Goal: Information Seeking & Learning: Compare options

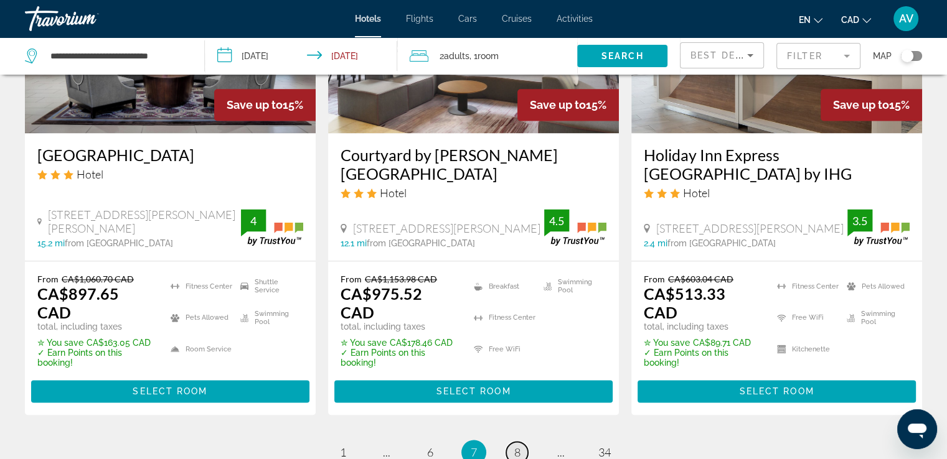
click at [509, 442] on link "page 8" at bounding box center [517, 453] width 22 height 22
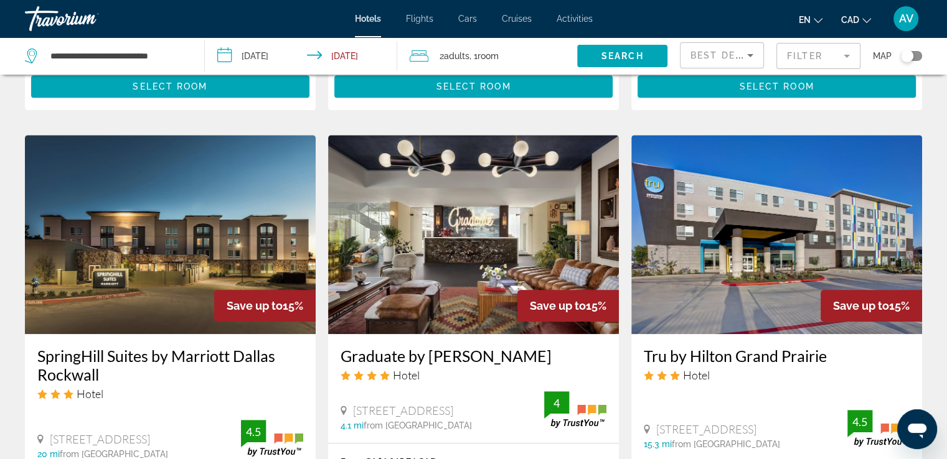
scroll to position [1058, 0]
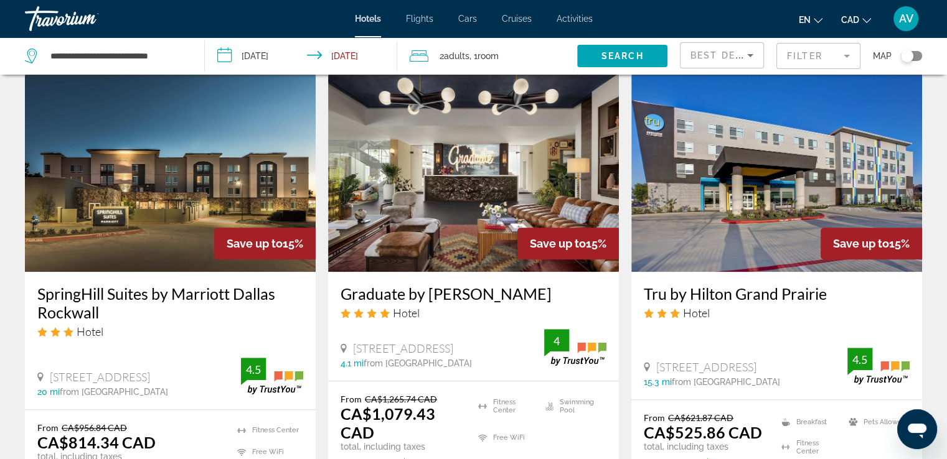
drag, startPoint x: 62, startPoint y: 247, endPoint x: 112, endPoint y: 268, distance: 54.7
click at [112, 272] on div "SpringHill Suites by Marriott Dallas Rockwall Hotel [STREET_ADDRESS] 20 mi from…" at bounding box center [170, 341] width 291 height 138
copy h3 "SpringHill Suites by Marriott Dallas Rockwall"
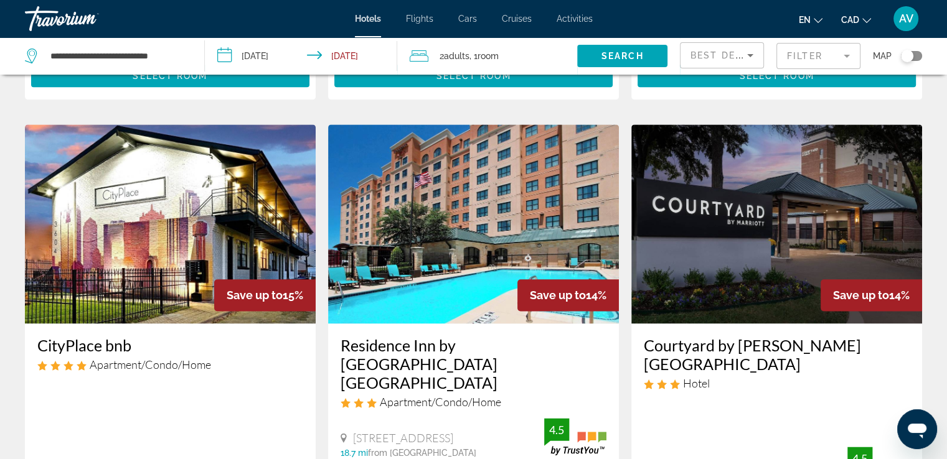
scroll to position [1556, 0]
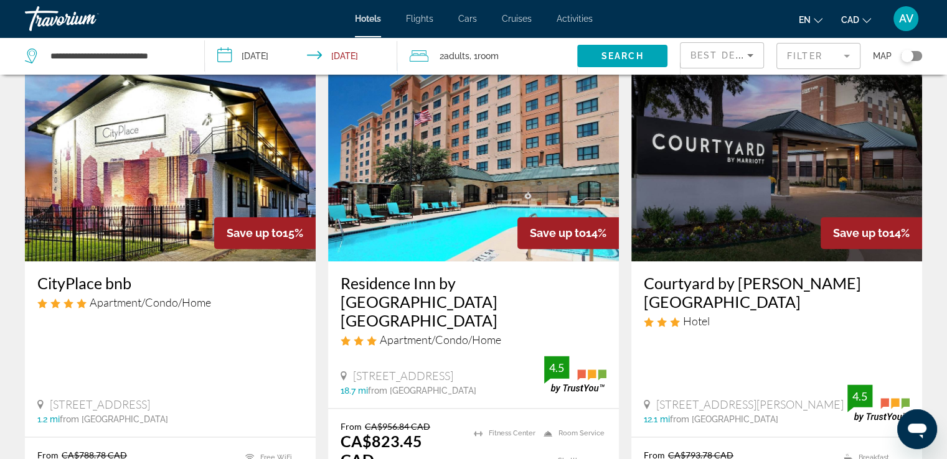
drag, startPoint x: 34, startPoint y: 220, endPoint x: 151, endPoint y: 217, distance: 116.5
click at [151, 261] on div "CityPlace bnb Apartment/Condo/Home [STREET_ADDRESS] 1.2 mi from [GEOGRAPHIC_DAT…" at bounding box center [170, 348] width 291 height 175
copy h3 "CityPlace bnb"
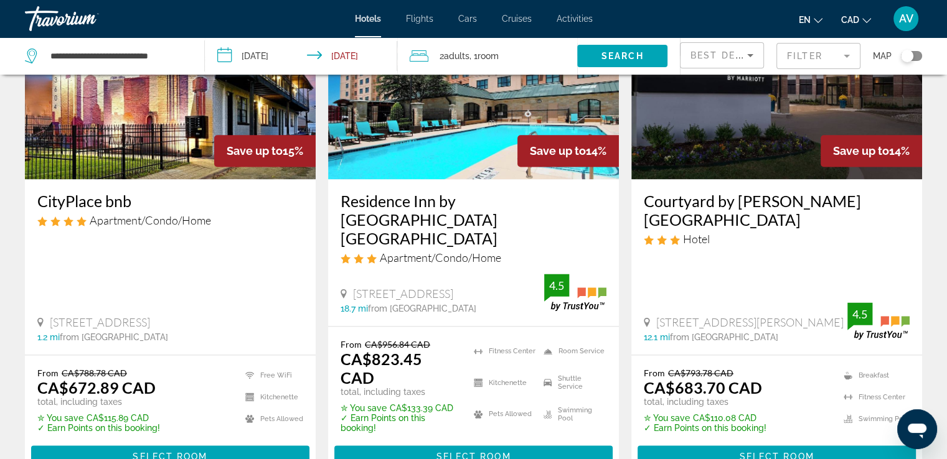
scroll to position [1793, 0]
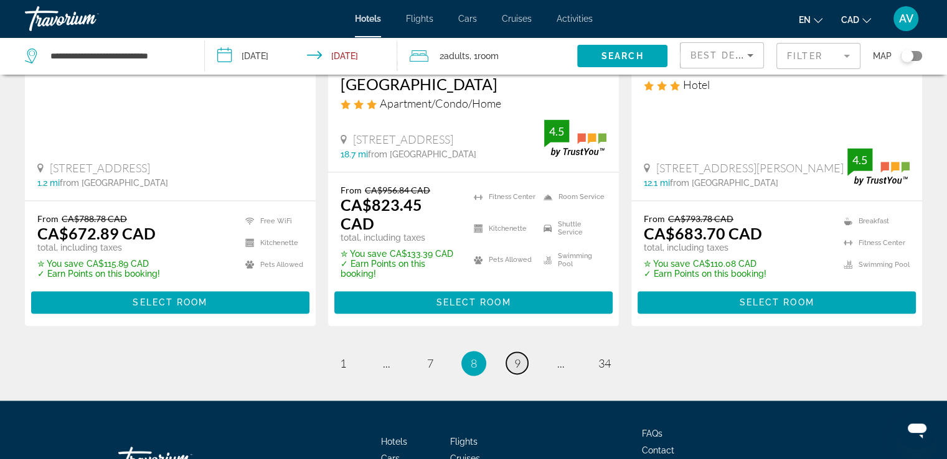
click at [511, 352] on link "page 9" at bounding box center [517, 363] width 22 height 22
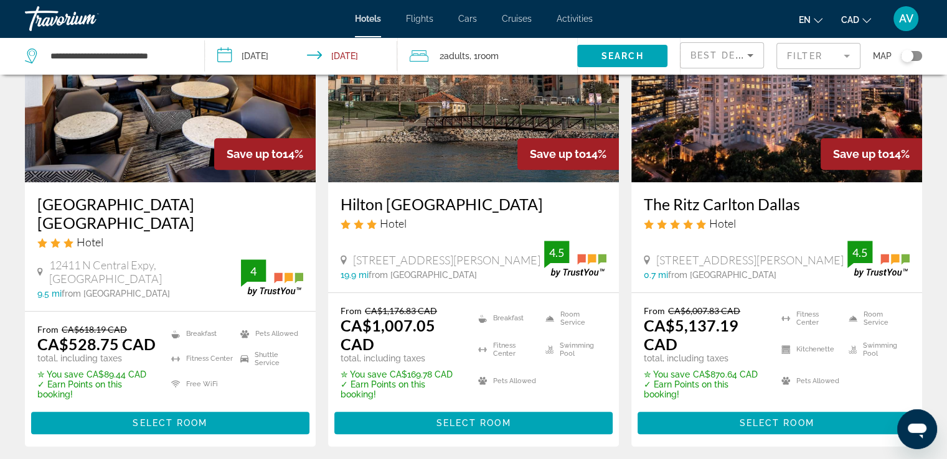
scroll to position [560, 0]
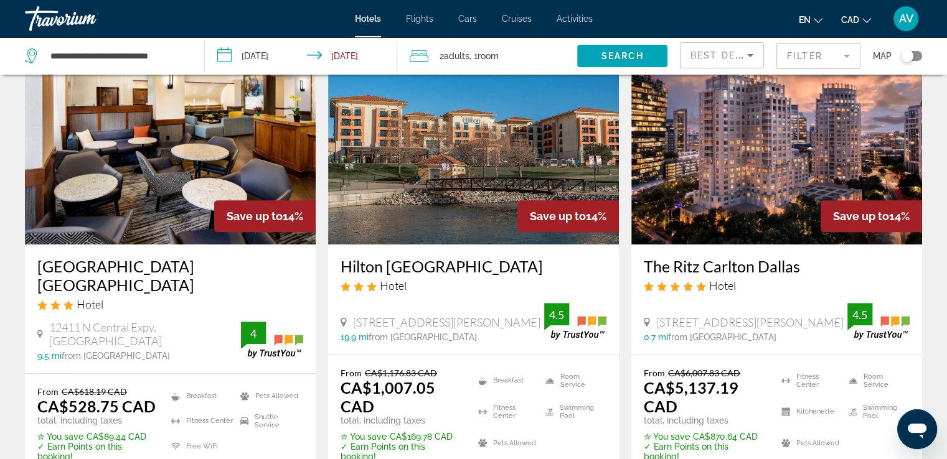
drag, startPoint x: 339, startPoint y: 262, endPoint x: 578, endPoint y: 240, distance: 240.1
click at [578, 245] on div "Hilton [GEOGRAPHIC_DATA] Hotel [STREET_ADDRESS][PERSON_NAME] 19.9 mi from [GEOG…" at bounding box center [473, 300] width 291 height 110
copy h3 "Hilton [GEOGRAPHIC_DATA]"
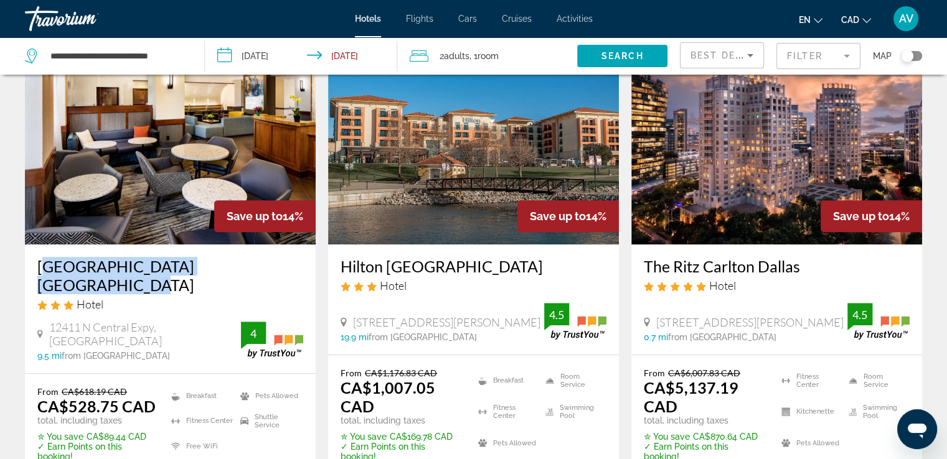
drag, startPoint x: 28, startPoint y: 252, endPoint x: 263, endPoint y: 258, distance: 234.8
click at [263, 258] on div "[GEOGRAPHIC_DATA] [GEOGRAPHIC_DATA] Hotel [GEOGRAPHIC_DATA], [GEOGRAPHIC_DATA] …" at bounding box center [170, 309] width 291 height 129
copy h3 "[GEOGRAPHIC_DATA] [GEOGRAPHIC_DATA]"
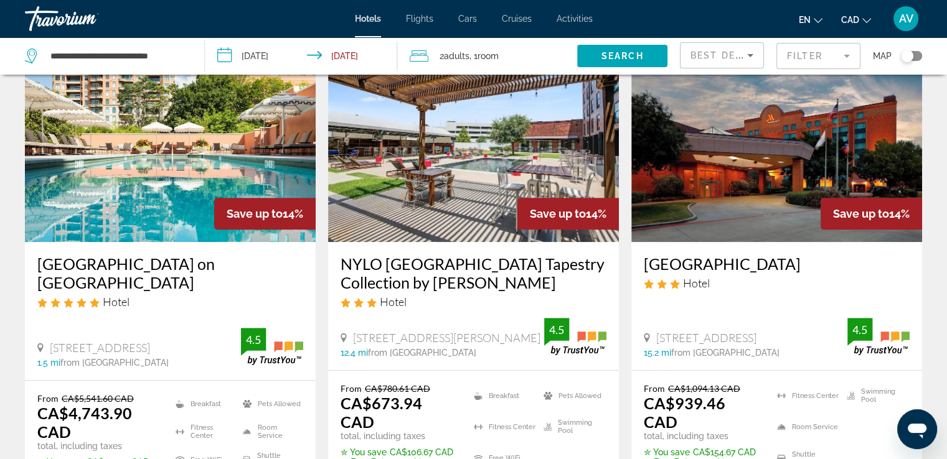
scroll to position [1058, 0]
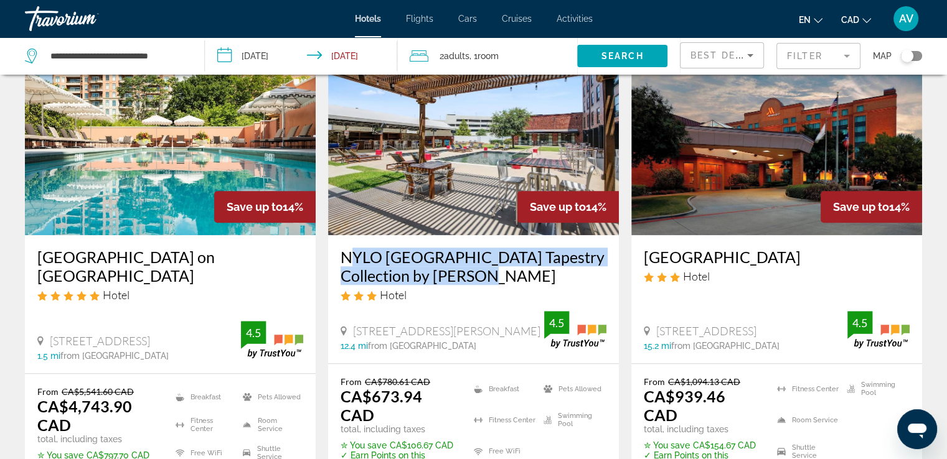
drag, startPoint x: 333, startPoint y: 238, endPoint x: 476, endPoint y: 255, distance: 143.5
click at [476, 255] on div "NYLO [GEOGRAPHIC_DATA] Tapestry Collection by [PERSON_NAME] Hotel [STREET_ADDRE…" at bounding box center [473, 299] width 291 height 128
copy h3 "NYLO [GEOGRAPHIC_DATA] Tapestry Collection by [PERSON_NAME]"
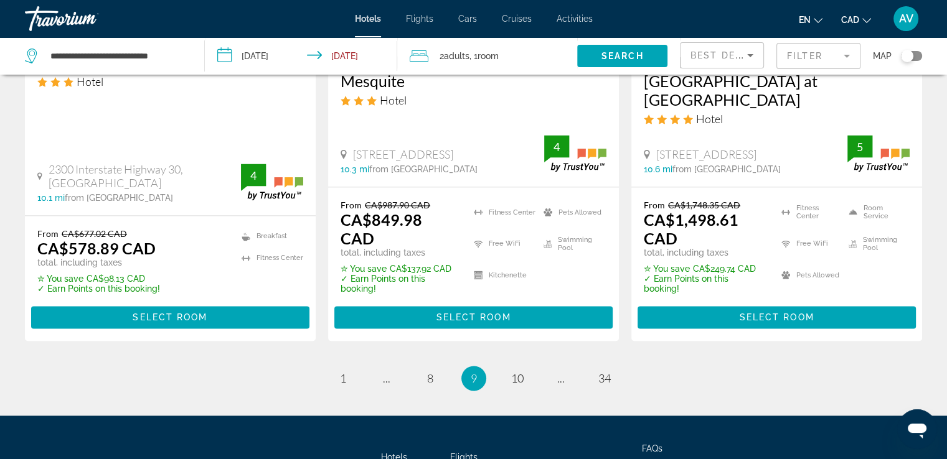
scroll to position [1739, 0]
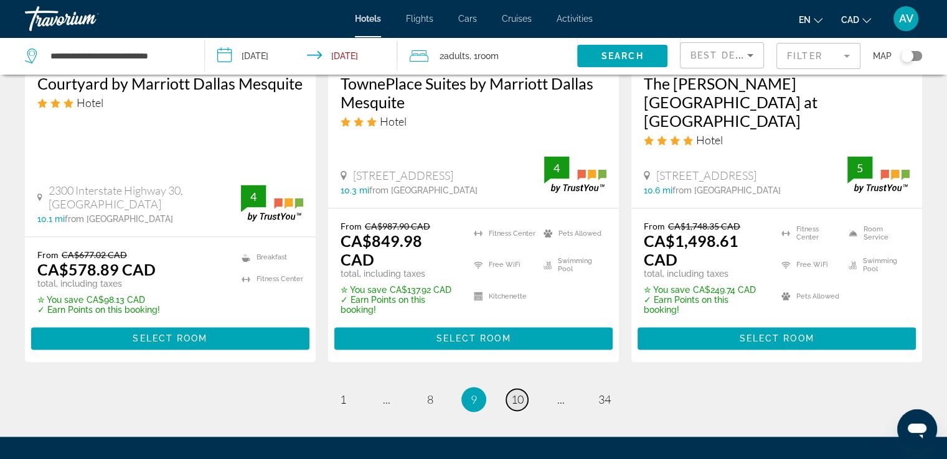
click at [511, 389] on link "page 10" at bounding box center [517, 400] width 22 height 22
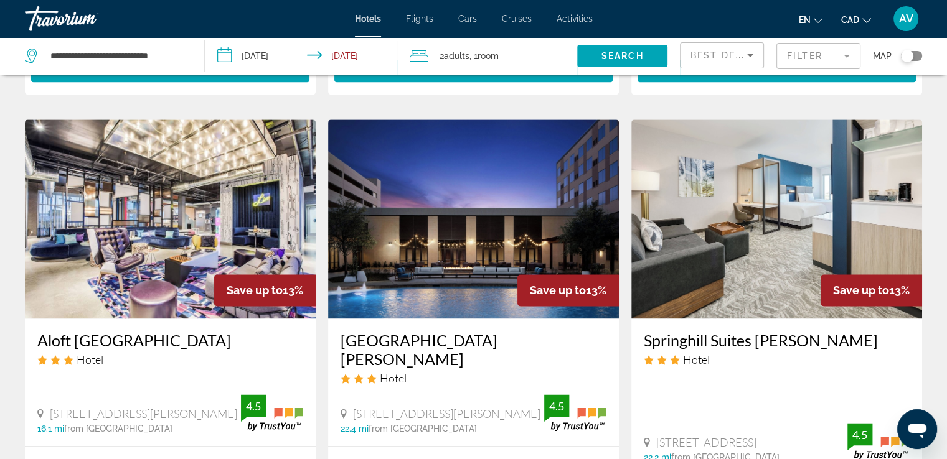
scroll to position [1619, 0]
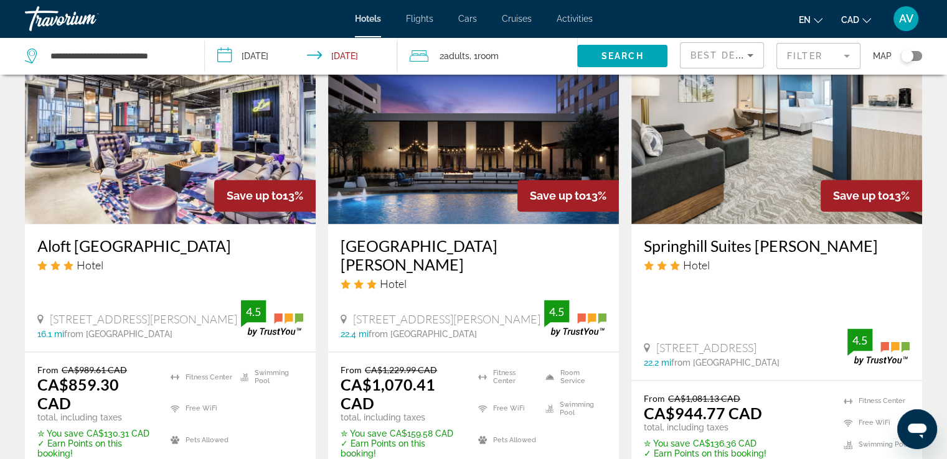
drag, startPoint x: 35, startPoint y: 197, endPoint x: 100, endPoint y: 218, distance: 67.3
click at [100, 224] on div "Aloft [GEOGRAPHIC_DATA] Hotel [STREET_ADDRESS][GEOGRAPHIC_DATA][PERSON_NAME] mi…" at bounding box center [170, 288] width 291 height 128
copy h3 "Aloft [GEOGRAPHIC_DATA]"
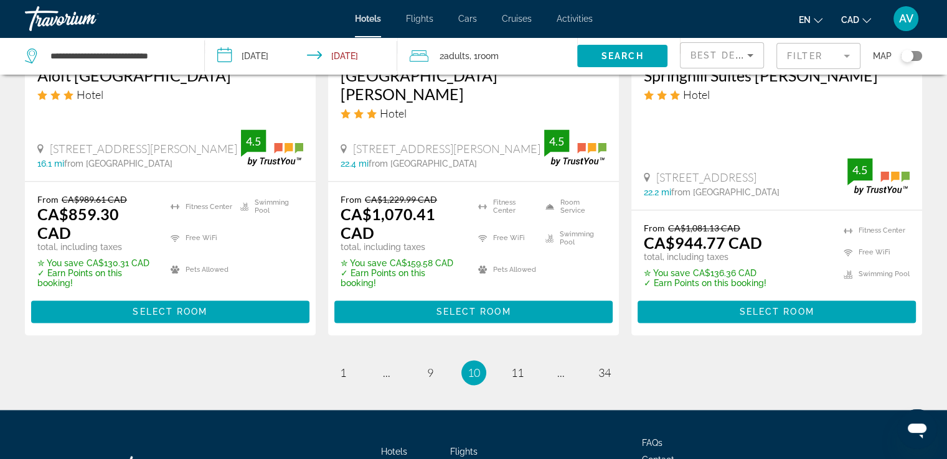
scroll to position [1806, 0]
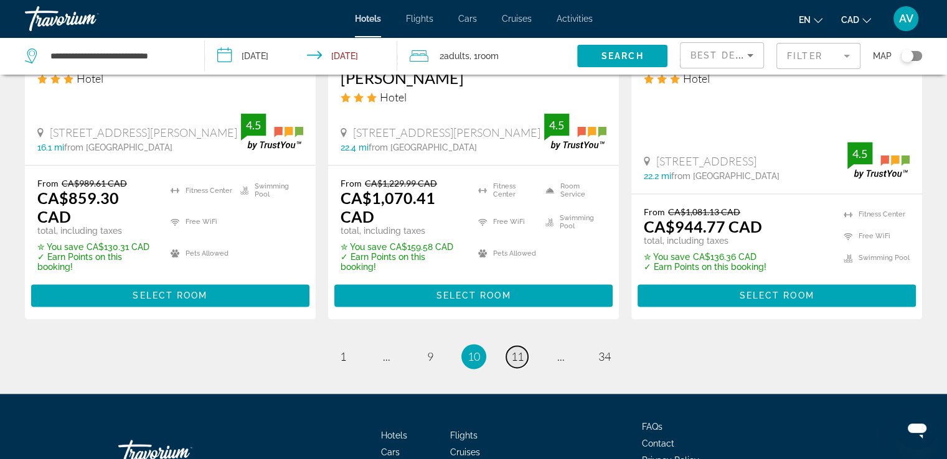
click at [510, 346] on link "page 11" at bounding box center [517, 357] width 22 height 22
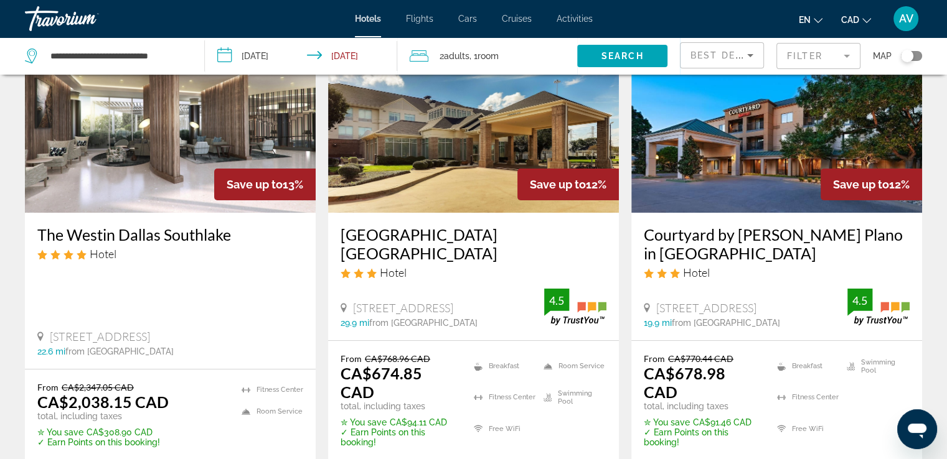
scroll to position [62, 0]
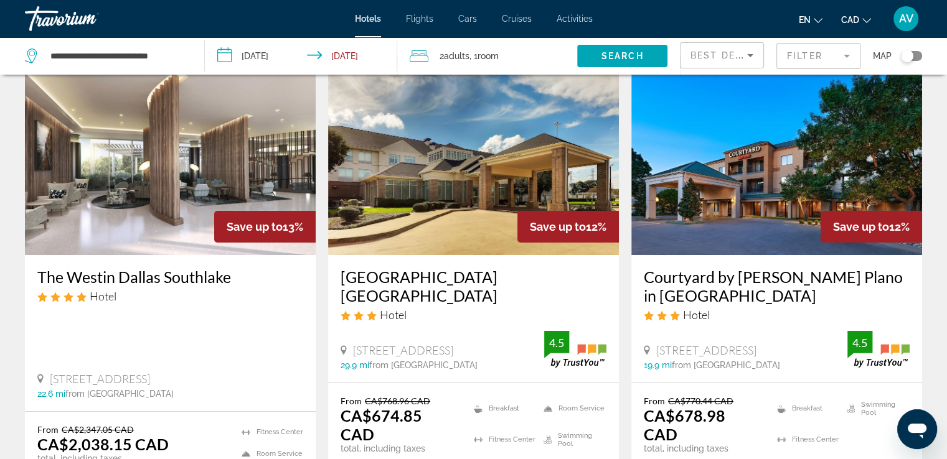
drag, startPoint x: 339, startPoint y: 270, endPoint x: 418, endPoint y: 299, distance: 84.5
click at [418, 299] on div "[GEOGRAPHIC_DATA] [GEOGRAPHIC_DATA] Hotel [STREET_ADDRESS] 29.9 mi from [GEOGRA…" at bounding box center [473, 319] width 291 height 128
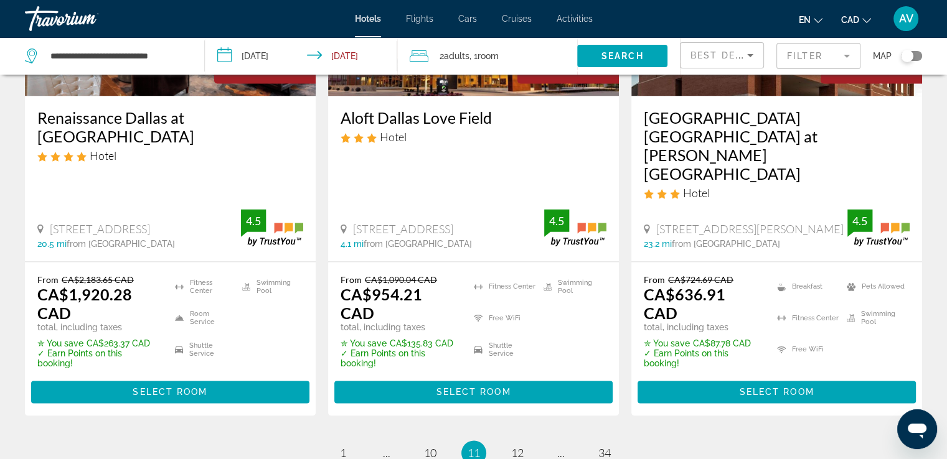
scroll to position [1830, 0]
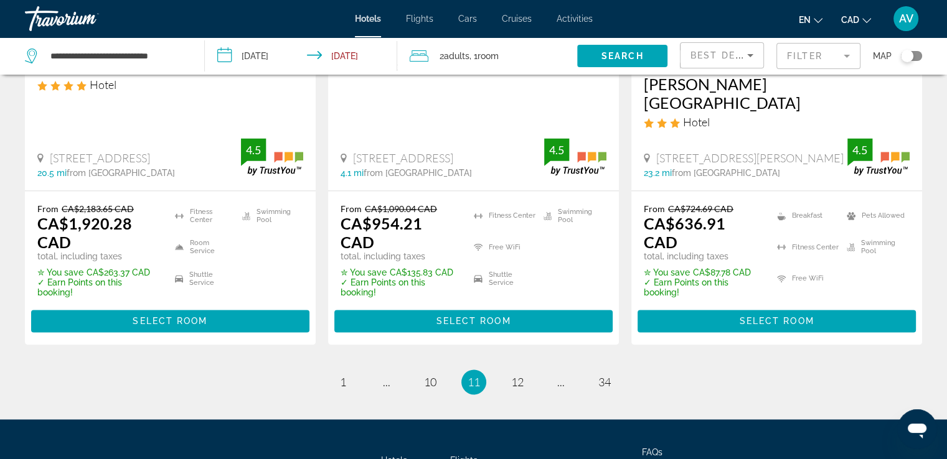
click at [511, 370] on ul "11 / 34 page 1 page ... page 10 You're on page 11 page 12 page ... page 34" at bounding box center [473, 382] width 897 height 25
click at [513, 371] on link "page 12" at bounding box center [517, 382] width 22 height 22
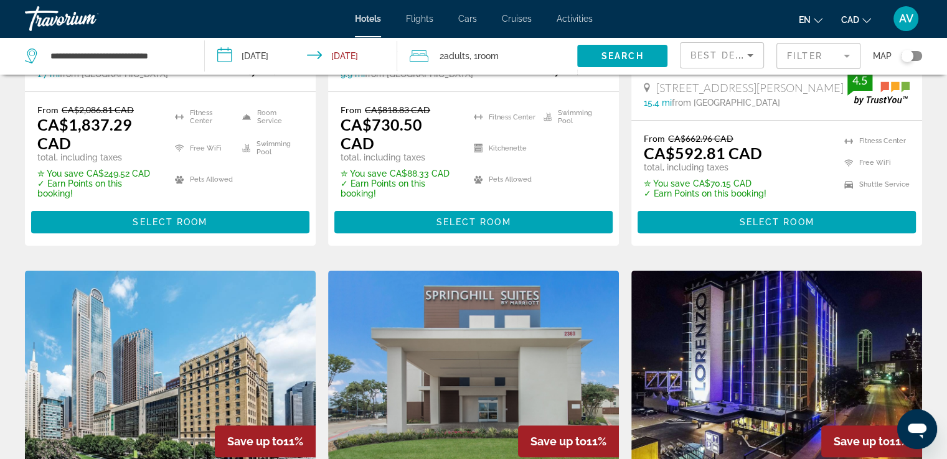
scroll to position [560, 0]
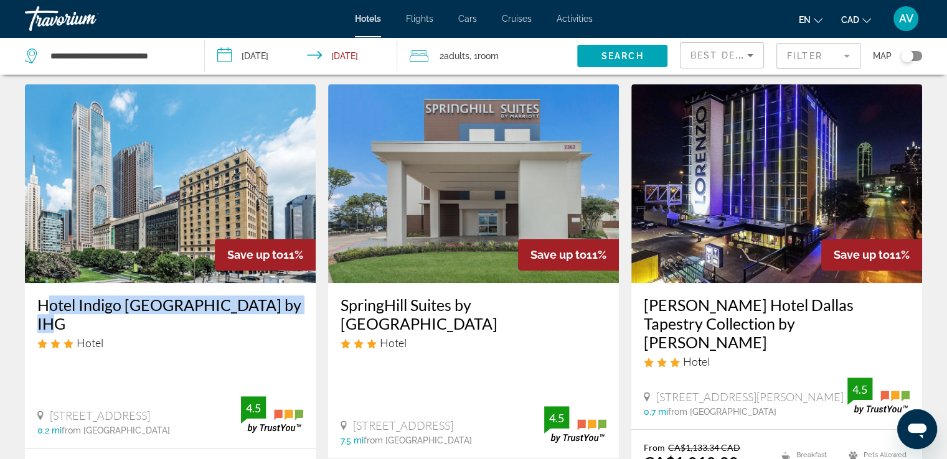
drag, startPoint x: 35, startPoint y: 259, endPoint x: 301, endPoint y: 258, distance: 265.8
click at [301, 283] on div "Hotel Indigo [GEOGRAPHIC_DATA] by IHG Hotel [STREET_ADDRESS] 0.2 mi from [GEOGR…" at bounding box center [170, 365] width 291 height 165
copy h3 "Hotel Indigo [GEOGRAPHIC_DATA] by IHG"
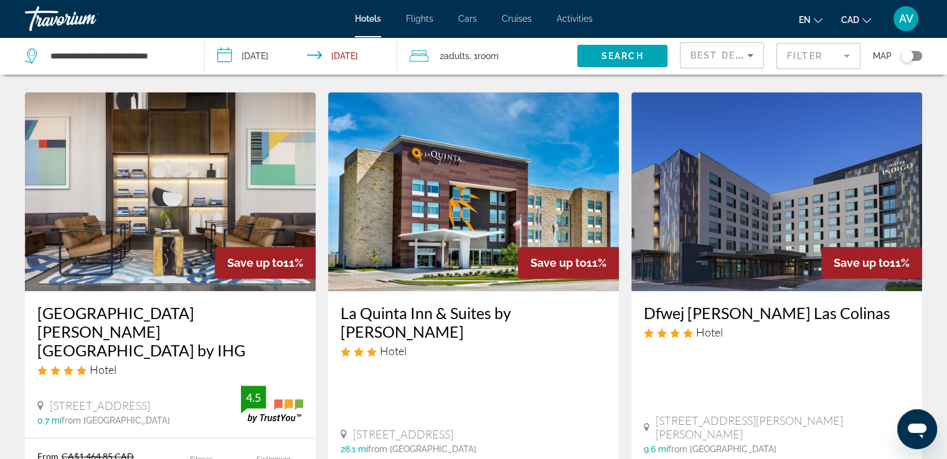
scroll to position [1058, 0]
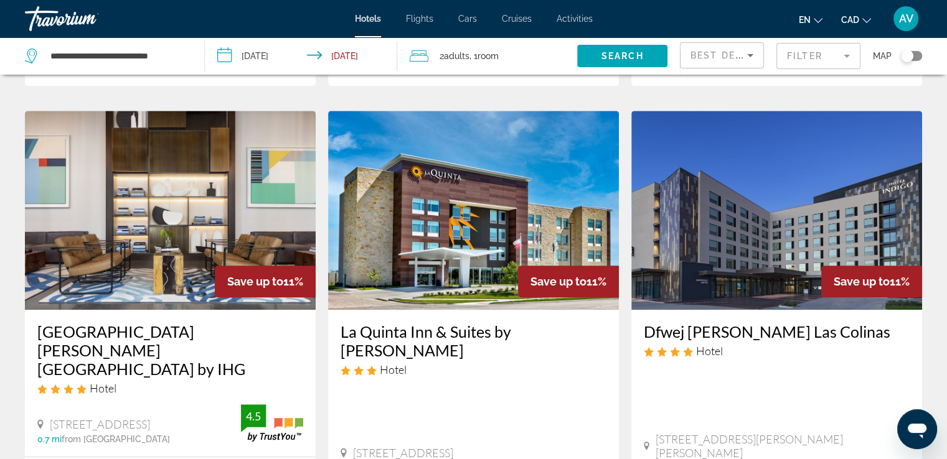
drag, startPoint x: 639, startPoint y: 266, endPoint x: 767, endPoint y: 298, distance: 131.5
click at [875, 310] on div "Dfwej [PERSON_NAME] Las Colinas Hotel [STREET_ADDRESS][PERSON_NAME] 9.6 mi from…" at bounding box center [776, 397] width 291 height 175
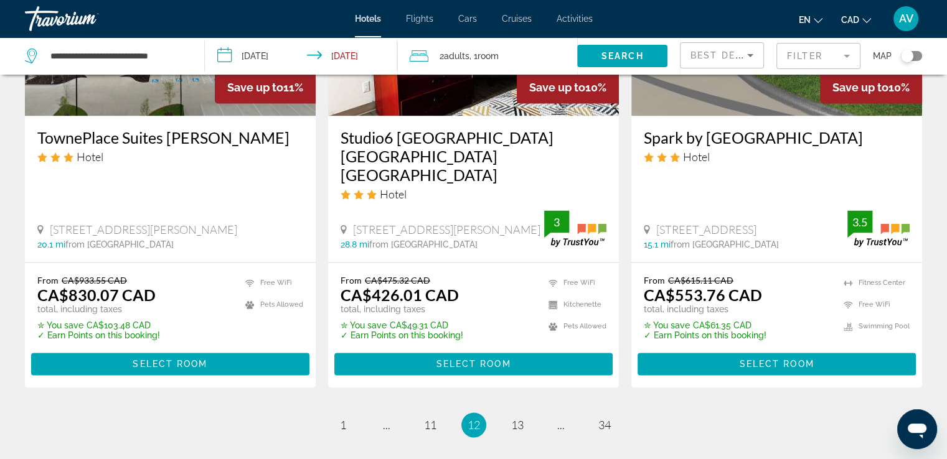
scroll to position [1758, 0]
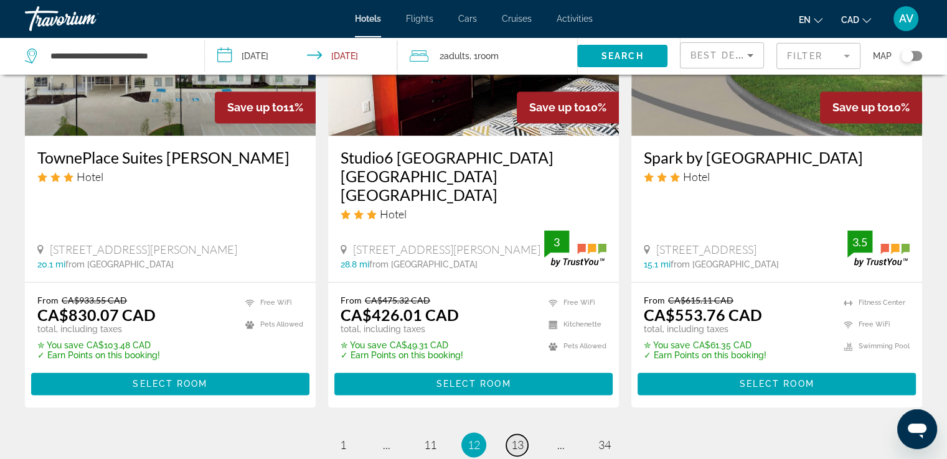
click at [523, 435] on link "page 13" at bounding box center [517, 446] width 22 height 22
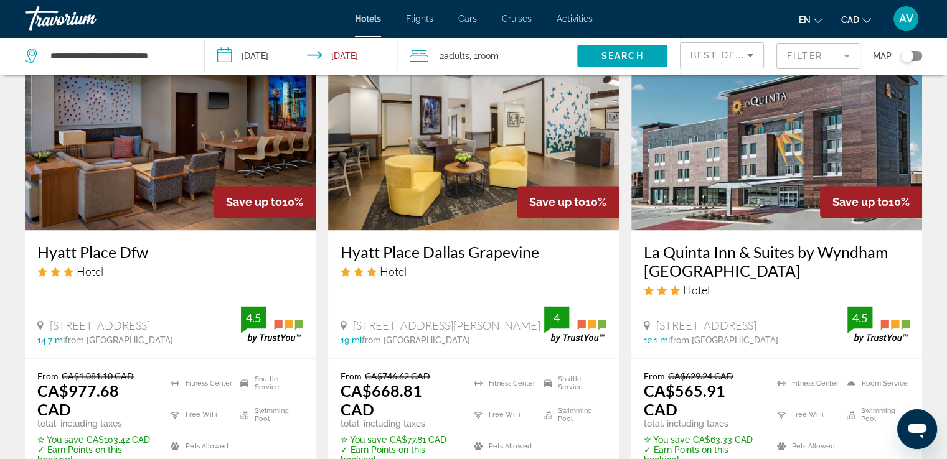
scroll to position [1688, 0]
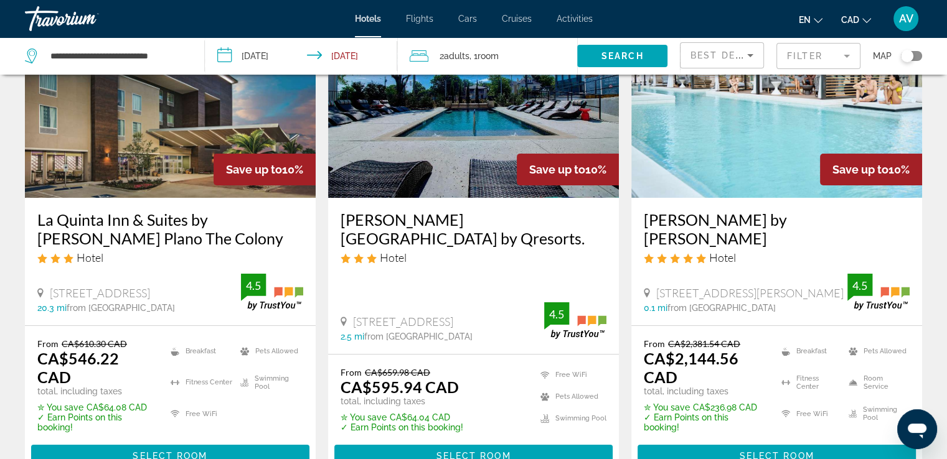
scroll to position [125, 0]
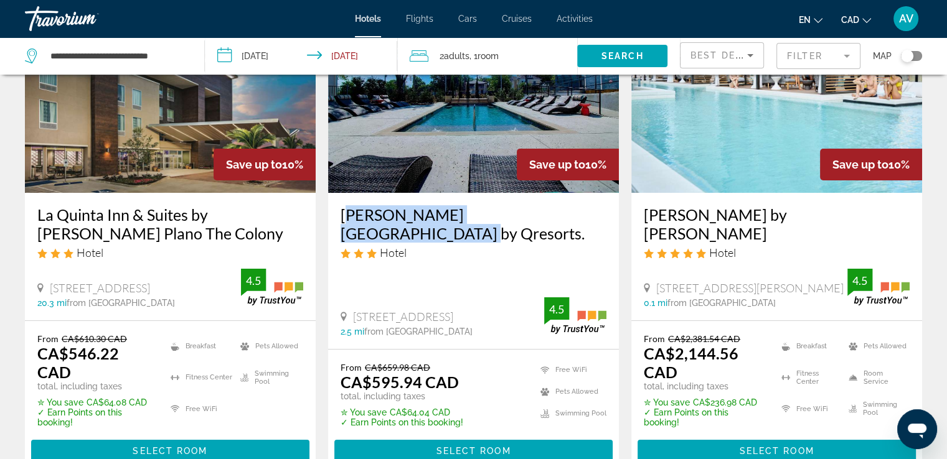
drag, startPoint x: 337, startPoint y: 207, endPoint x: 560, endPoint y: 210, distance: 222.9
click at [560, 210] on div "[PERSON_NAME][GEOGRAPHIC_DATA] by Qresorts. Hotel [STREET_ADDRESS] 2.5 mi from …" at bounding box center [473, 271] width 291 height 156
copy h3 "[PERSON_NAME][GEOGRAPHIC_DATA] by Qresorts."
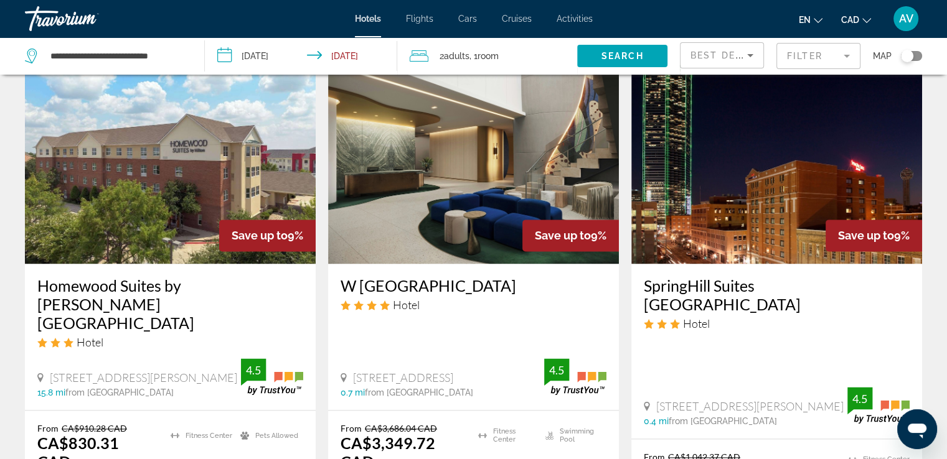
scroll to position [1619, 0]
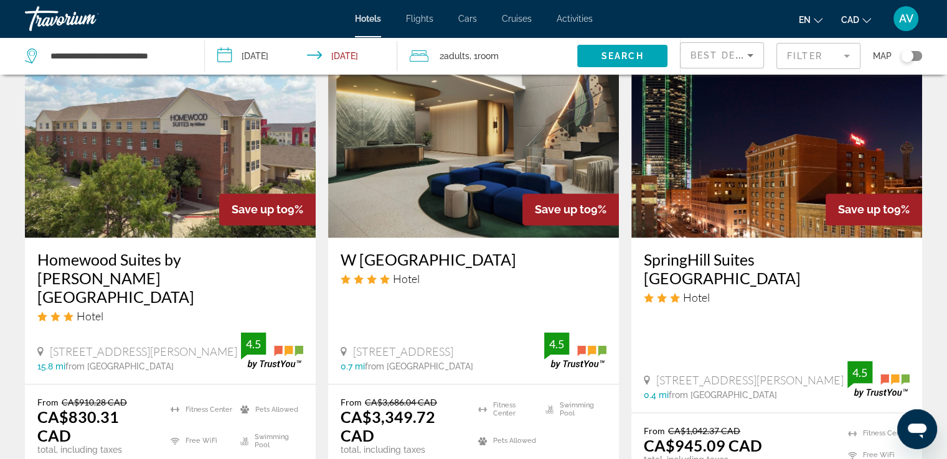
drag, startPoint x: 641, startPoint y: 183, endPoint x: 723, endPoint y: 208, distance: 86.5
click at [723, 238] on div "SpringHill Suites [GEOGRAPHIC_DATA] Hotel [STREET_ADDRESS][PERSON_NAME] 0.4 mi …" at bounding box center [776, 325] width 291 height 175
copy h3 "SpringHill Suites [GEOGRAPHIC_DATA]"
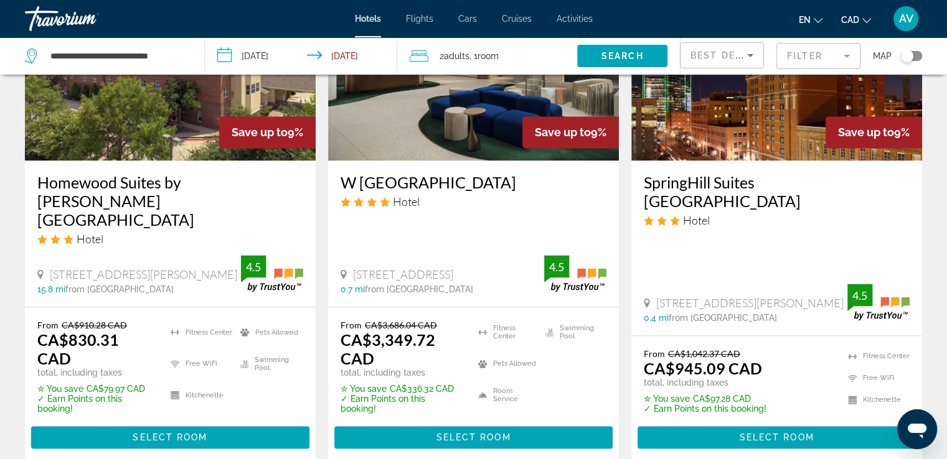
scroll to position [1813, 0]
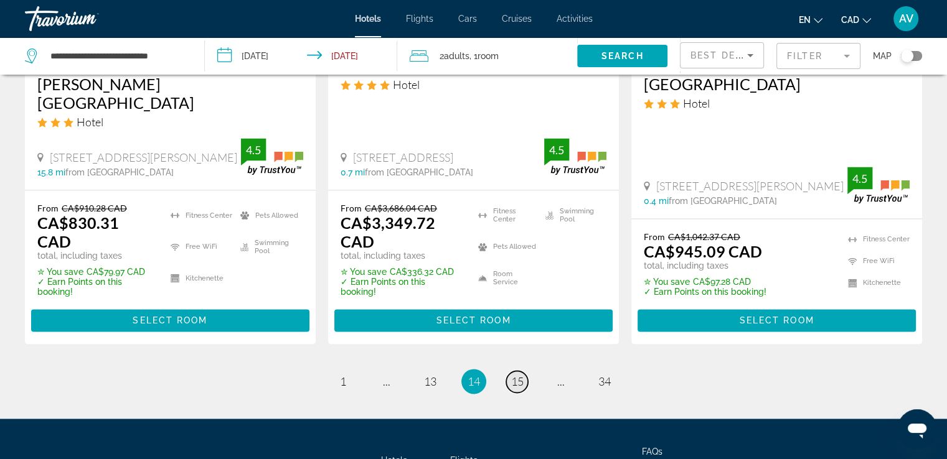
click at [519, 371] on link "page 15" at bounding box center [517, 382] width 22 height 22
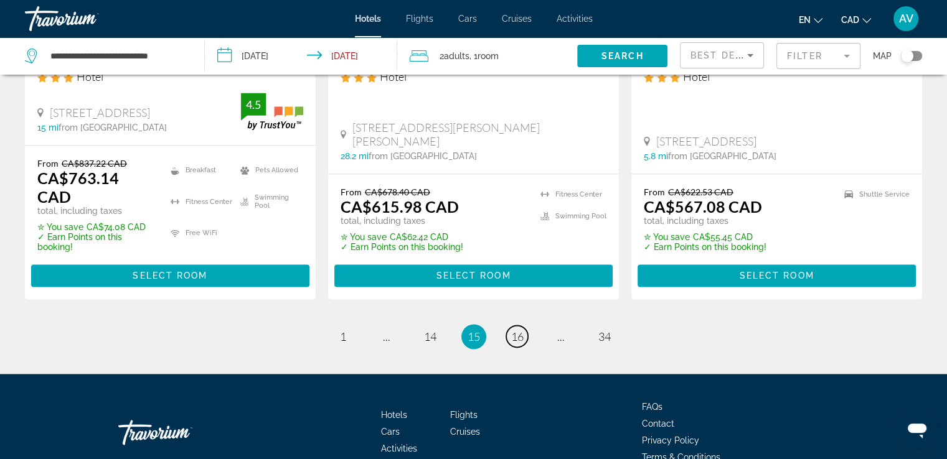
scroll to position [1821, 0]
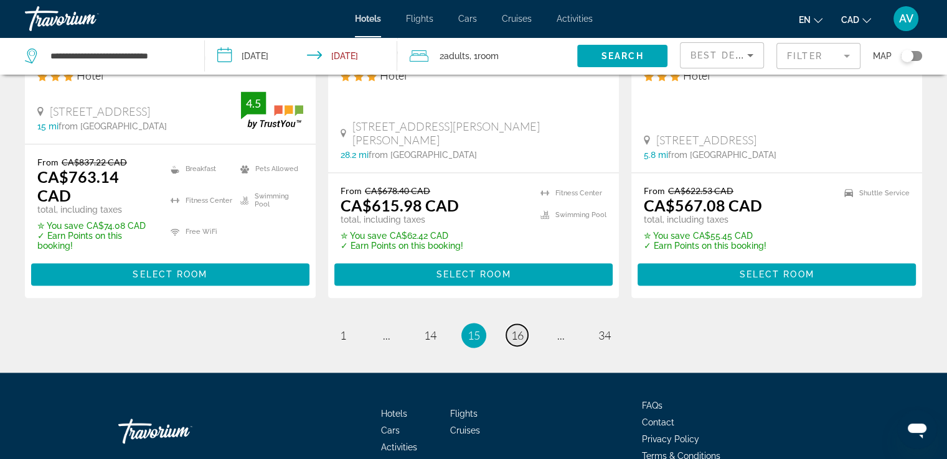
click at [526, 324] on link "page 16" at bounding box center [517, 335] width 22 height 22
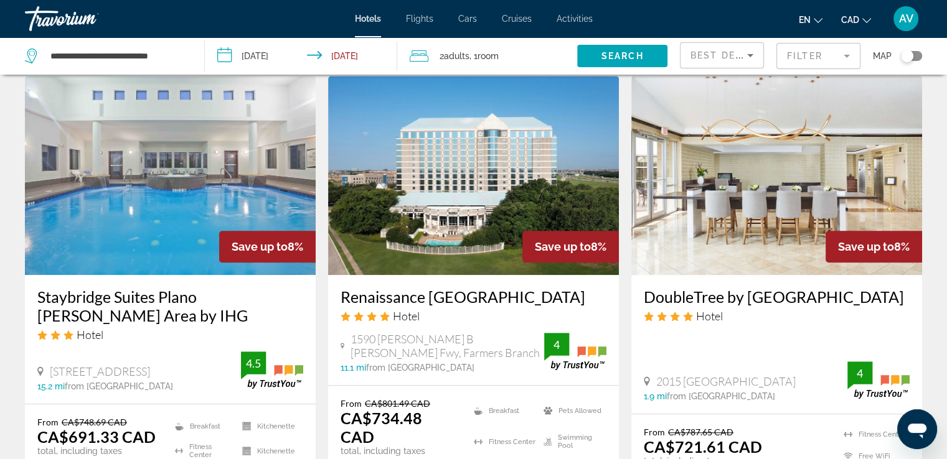
scroll to position [1058, 0]
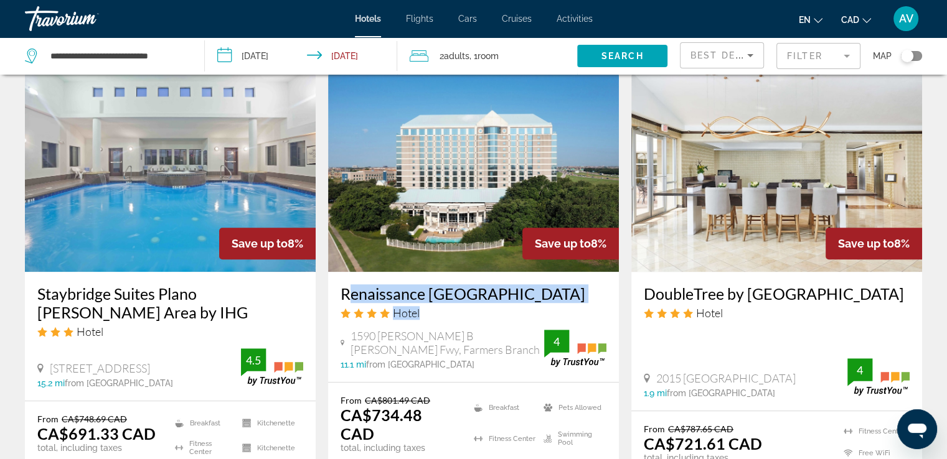
drag, startPoint x: 339, startPoint y: 246, endPoint x: 577, endPoint y: 258, distance: 238.7
click at [577, 272] on div "Renaissance [GEOGRAPHIC_DATA] Hotel [STREET_ADDRESS][PERSON_NAME][PERSON_NAME],…" at bounding box center [473, 327] width 291 height 110
click at [323, 250] on app-hotels-search-item "Save up to 8% Renaissance [GEOGRAPHIC_DATA] Hotel [STREET_ADDRESS][PERSON_NAME]…" at bounding box center [473, 305] width 303 height 464
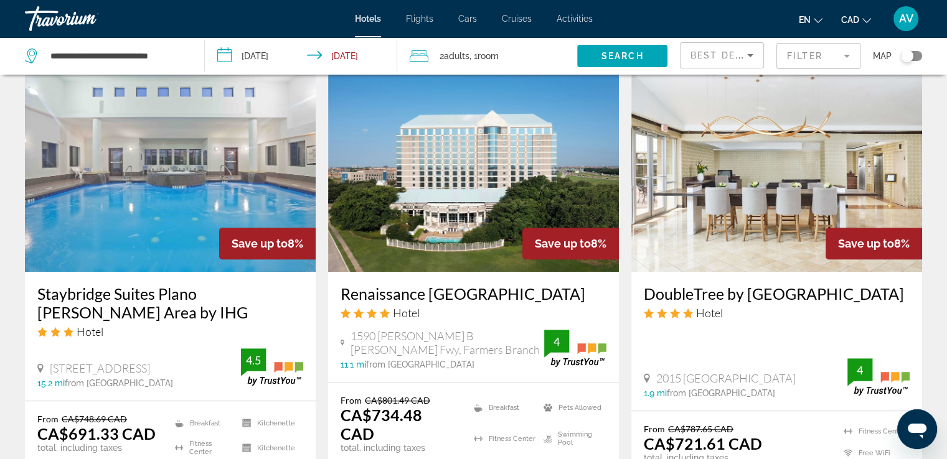
drag, startPoint x: 339, startPoint y: 250, endPoint x: 557, endPoint y: 238, distance: 218.3
click at [557, 272] on div "Renaissance [GEOGRAPHIC_DATA] Hotel [STREET_ADDRESS][PERSON_NAME][PERSON_NAME],…" at bounding box center [473, 327] width 291 height 110
copy h3 "Renaissance [GEOGRAPHIC_DATA]"
drag, startPoint x: 640, startPoint y: 243, endPoint x: 699, endPoint y: 266, distance: 62.9
click at [699, 272] on div "DoubleTree by [GEOGRAPHIC_DATA] Hotel 2015 [GEOGRAPHIC_DATA] 1.9 mi from [GEOGR…" at bounding box center [776, 341] width 291 height 139
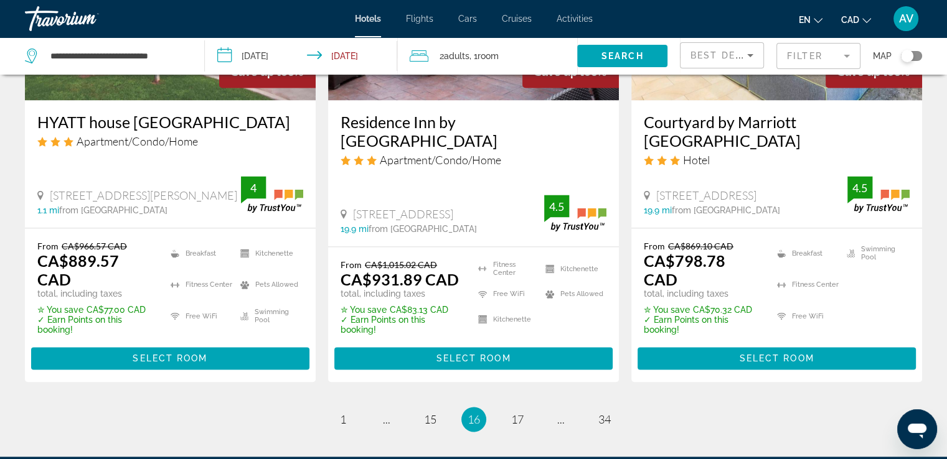
scroll to position [1793, 0]
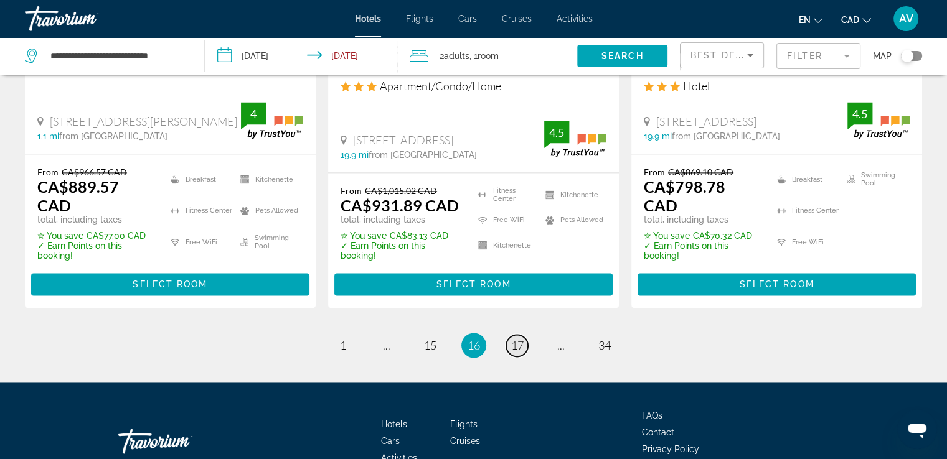
click at [518, 335] on link "page 17" at bounding box center [517, 346] width 22 height 22
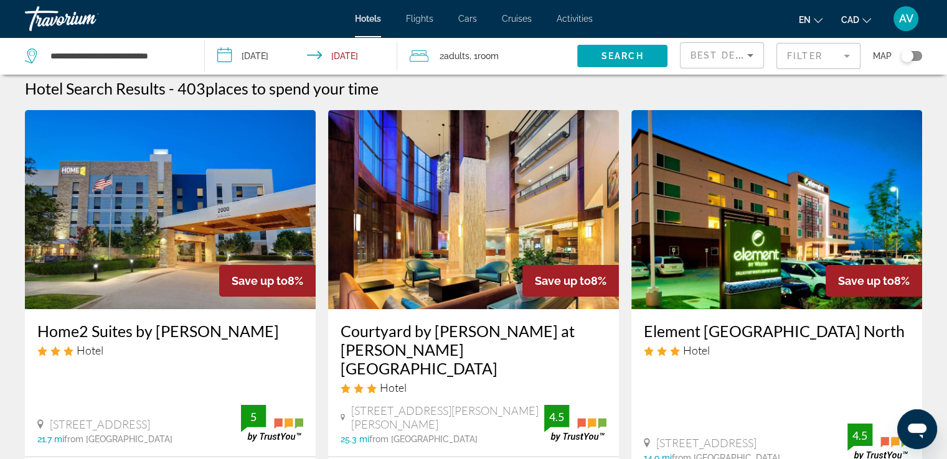
scroll to position [62, 0]
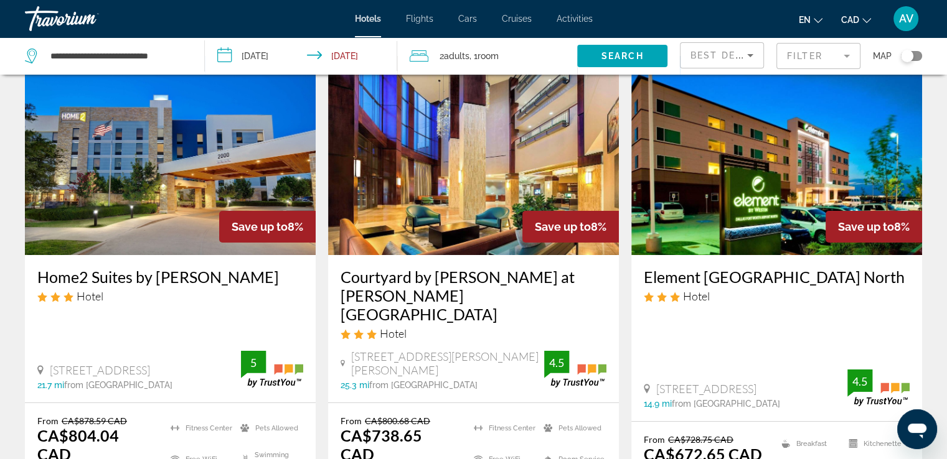
drag, startPoint x: 45, startPoint y: 272, endPoint x: 307, endPoint y: 283, distance: 262.3
click at [304, 284] on div "Home2 Suites by [PERSON_NAME] Hotel [STREET_ADDRESS] 21.7 mi from [GEOGRAPHIC_D…" at bounding box center [170, 329] width 291 height 148
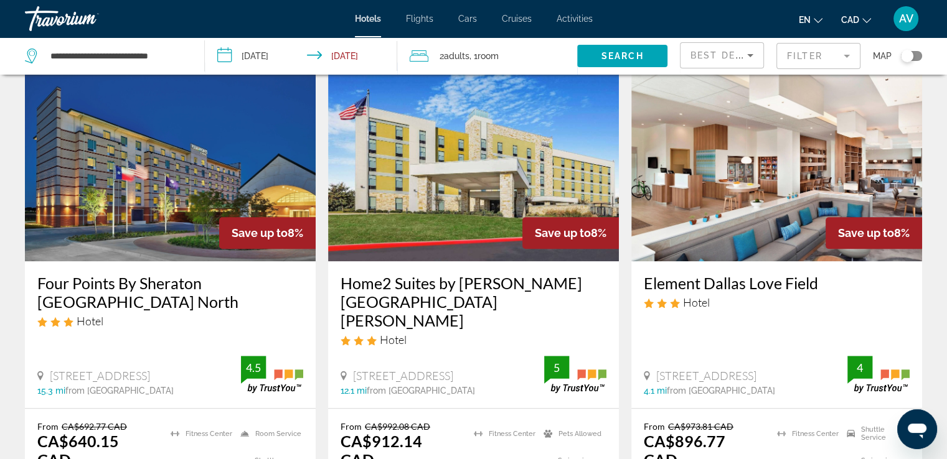
scroll to position [1058, 0]
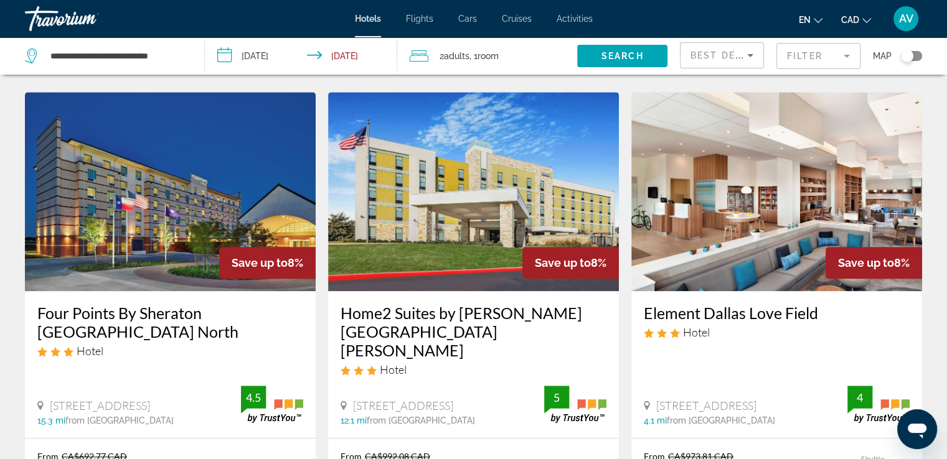
drag, startPoint x: 675, startPoint y: 257, endPoint x: 829, endPoint y: 246, distance: 154.8
click at [829, 291] on div "Element Dallas Love Field Hotel [STREET_ADDRESS] 4.1 mi from [GEOGRAPHIC_DATA] …" at bounding box center [776, 364] width 291 height 146
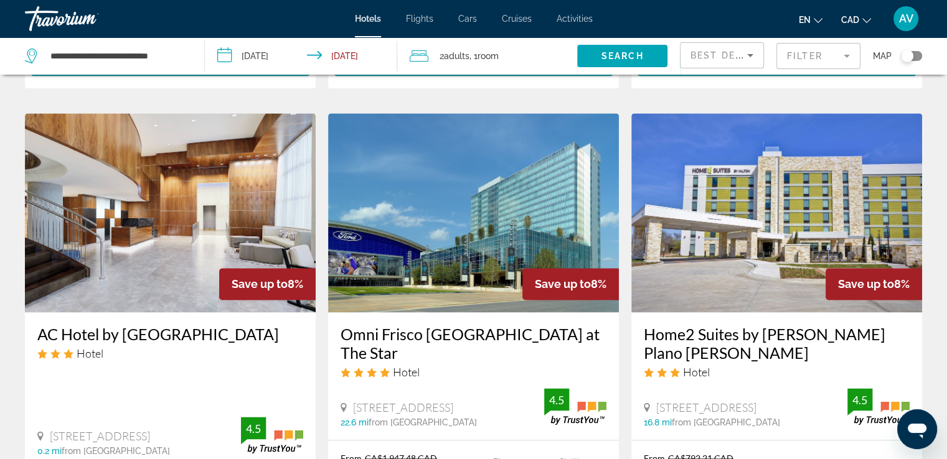
scroll to position [1619, 0]
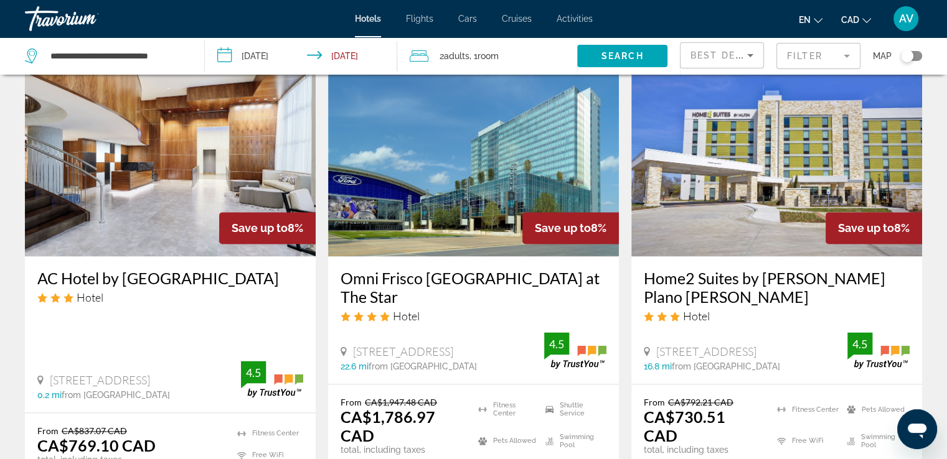
drag, startPoint x: 32, startPoint y: 183, endPoint x: 121, endPoint y: 202, distance: 90.5
click at [121, 257] on div "AC Hotel by [GEOGRAPHIC_DATA] Hotel [STREET_ADDRESS] 0.2 mi from [GEOGRAPHIC_DA…" at bounding box center [170, 335] width 291 height 156
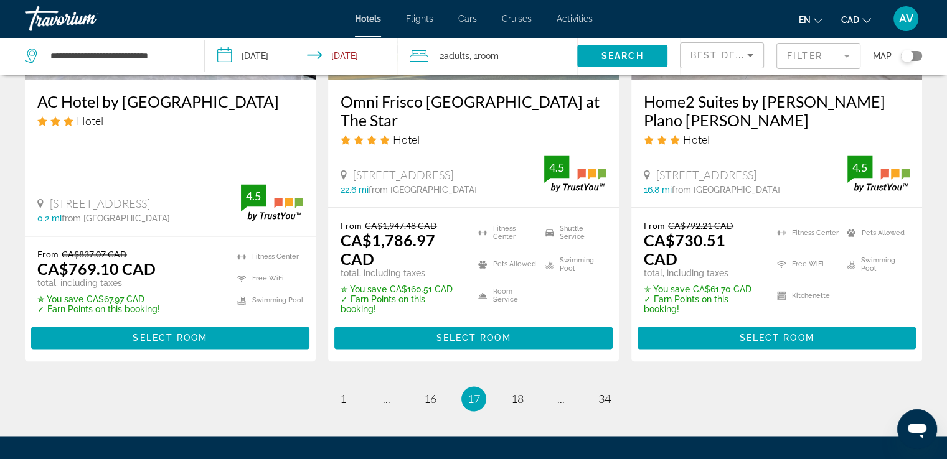
scroll to position [1806, 0]
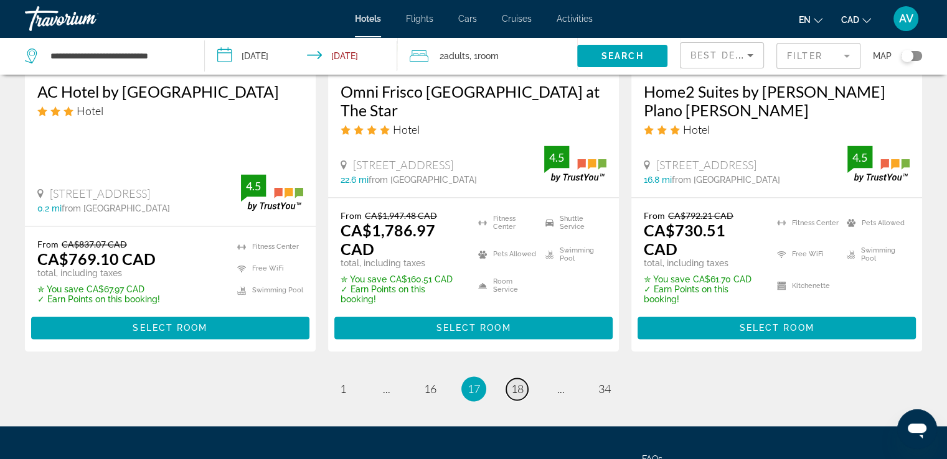
click at [521, 382] on span "18" at bounding box center [517, 389] width 12 height 14
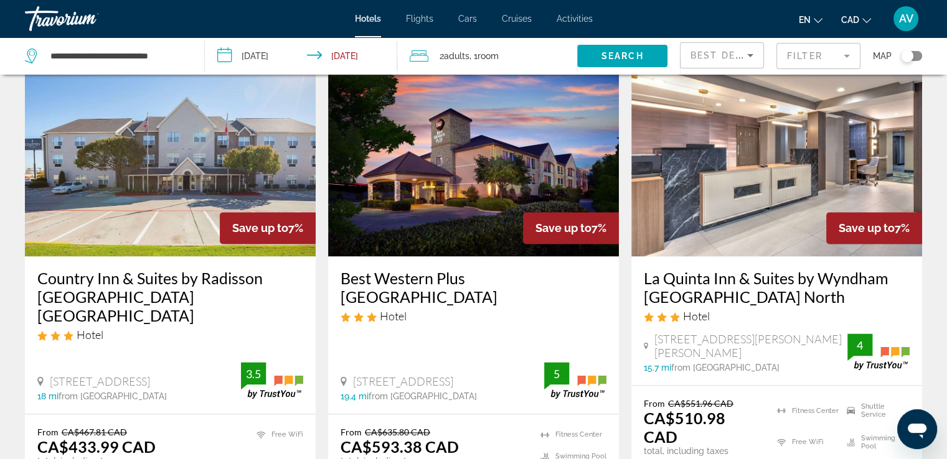
scroll to position [1806, 0]
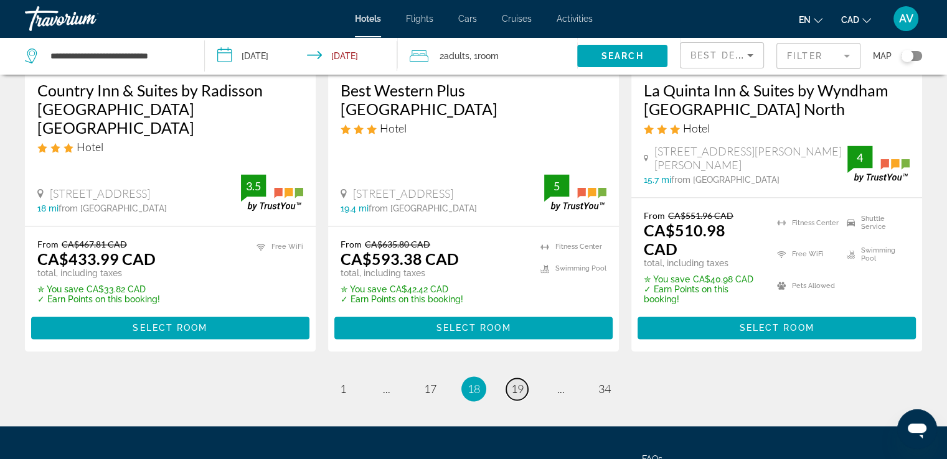
click at [516, 382] on span "19" at bounding box center [517, 389] width 12 height 14
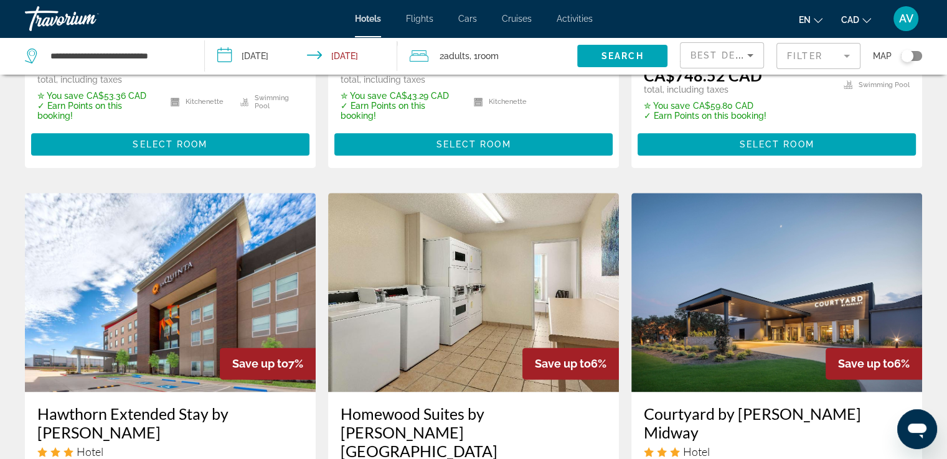
scroll to position [1556, 0]
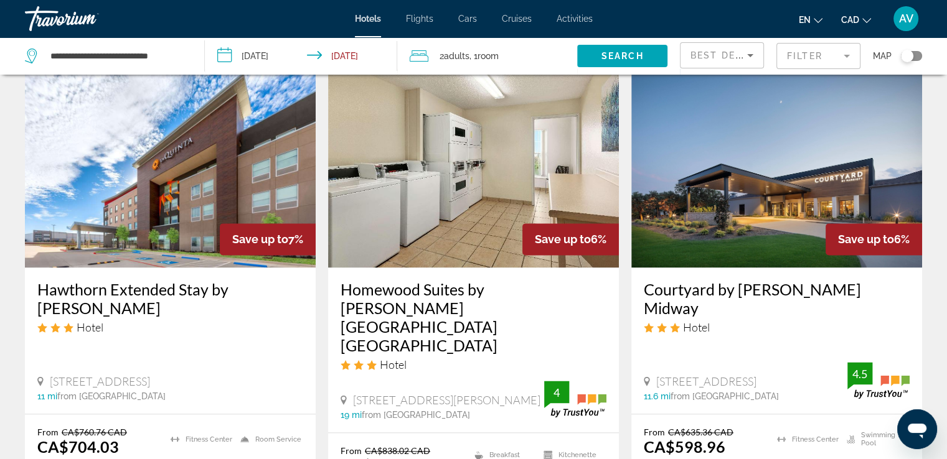
drag, startPoint x: 633, startPoint y: 245, endPoint x: 709, endPoint y: 260, distance: 78.0
click at [709, 268] on div "Courtyard by [PERSON_NAME] Midway Hotel [STREET_ADDRESS] 11.6 mi from [GEOGRAPH…" at bounding box center [776, 341] width 291 height 146
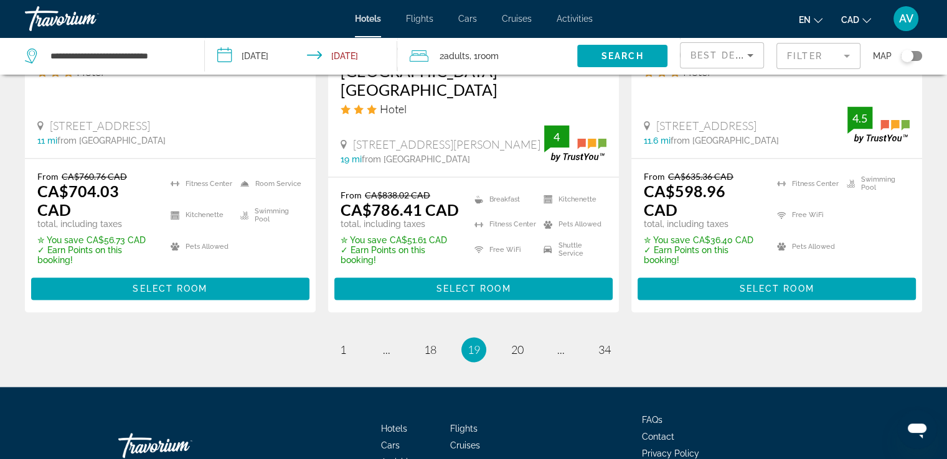
scroll to position [1813, 0]
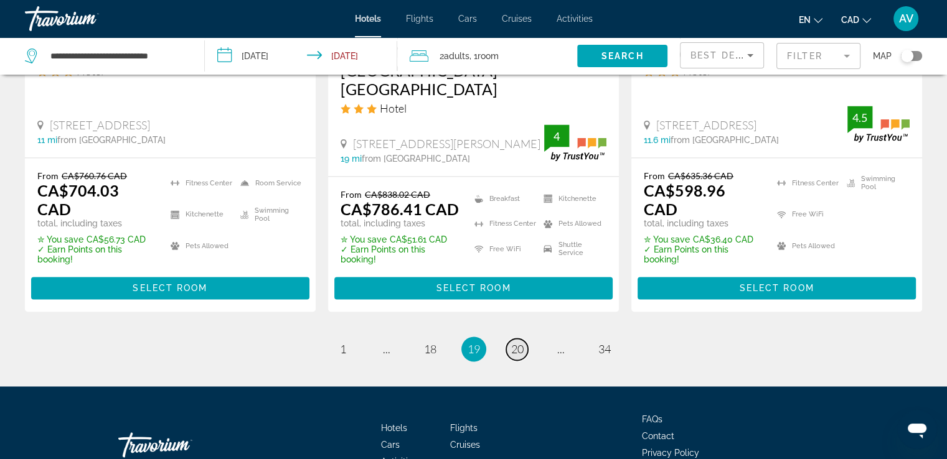
click at [523, 342] on span "20" at bounding box center [517, 349] width 12 height 14
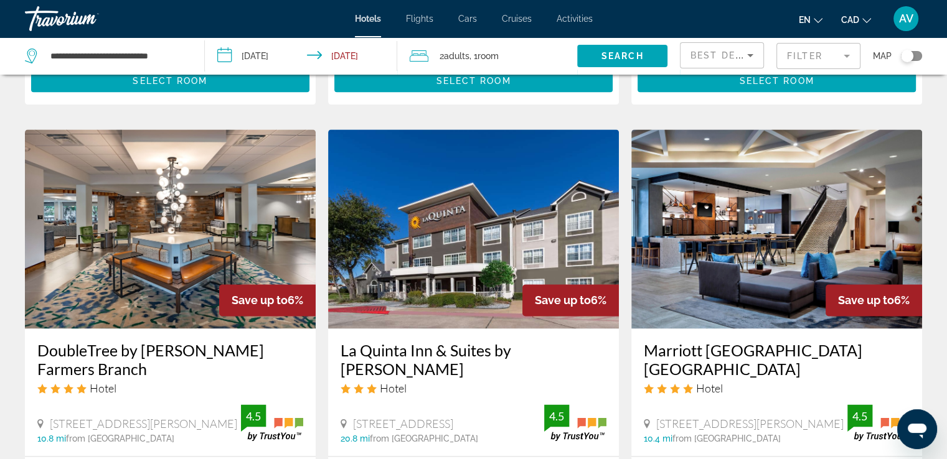
scroll to position [1556, 0]
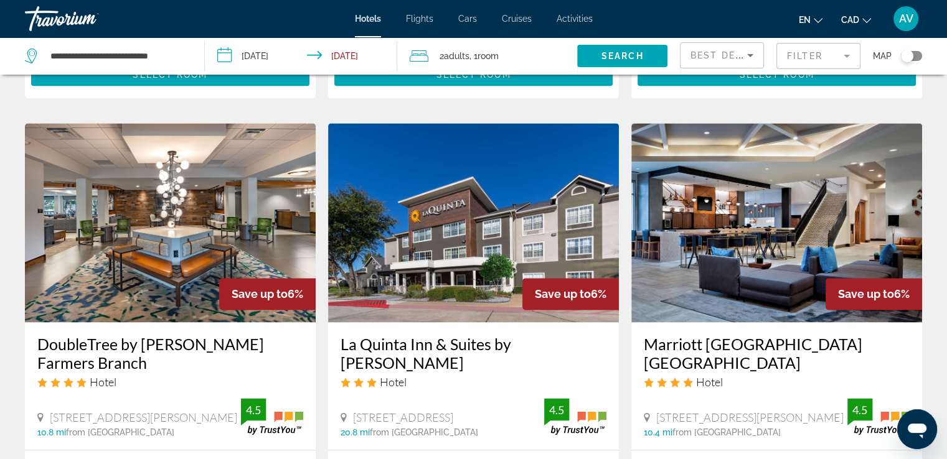
drag, startPoint x: 29, startPoint y: 243, endPoint x: 132, endPoint y: 262, distance: 105.0
click at [132, 323] on div "DoubleTree by [PERSON_NAME] Farmers Branch Hotel [STREET_ADDRESS][GEOGRAPHIC_DA…" at bounding box center [170, 387] width 291 height 128
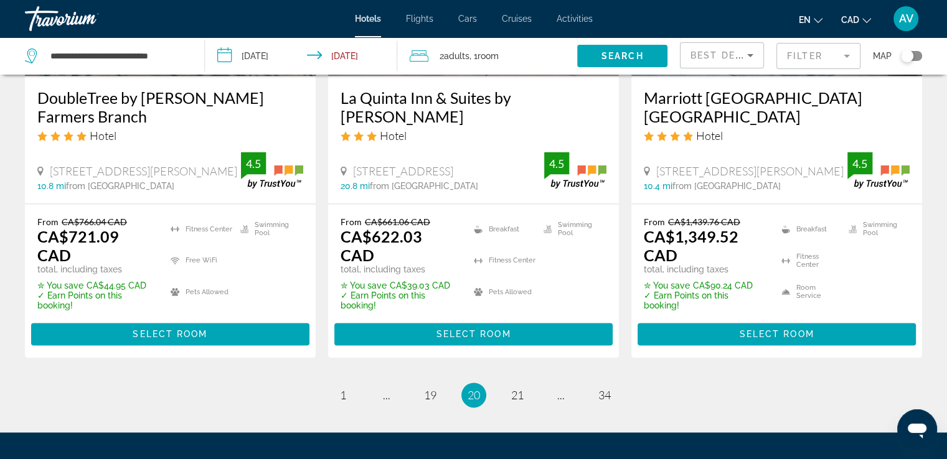
scroll to position [1806, 0]
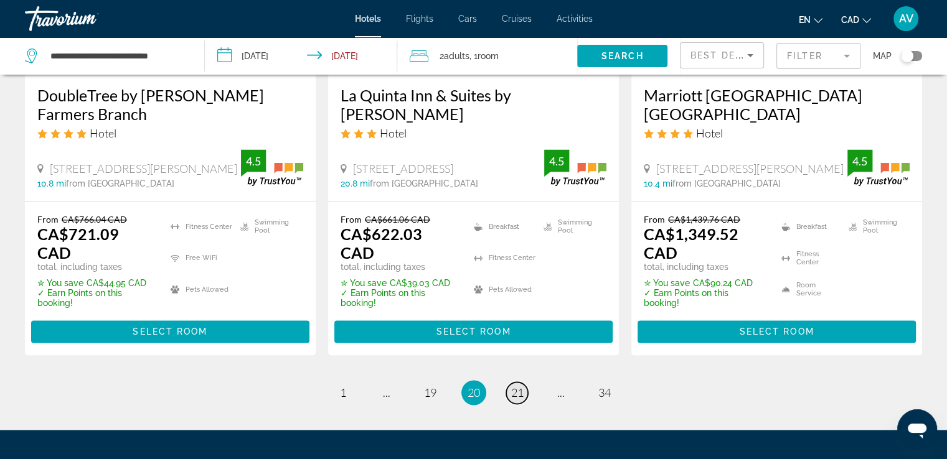
click at [508, 382] on link "page 21" at bounding box center [517, 393] width 22 height 22
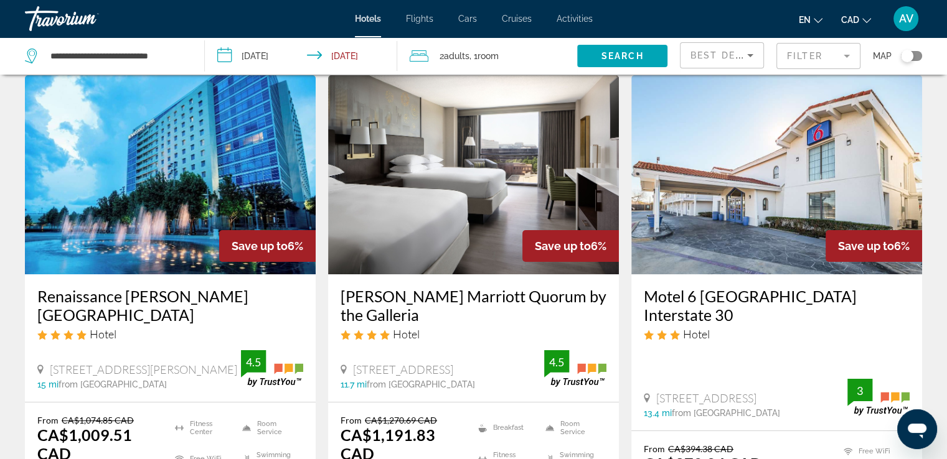
scroll to position [187, 0]
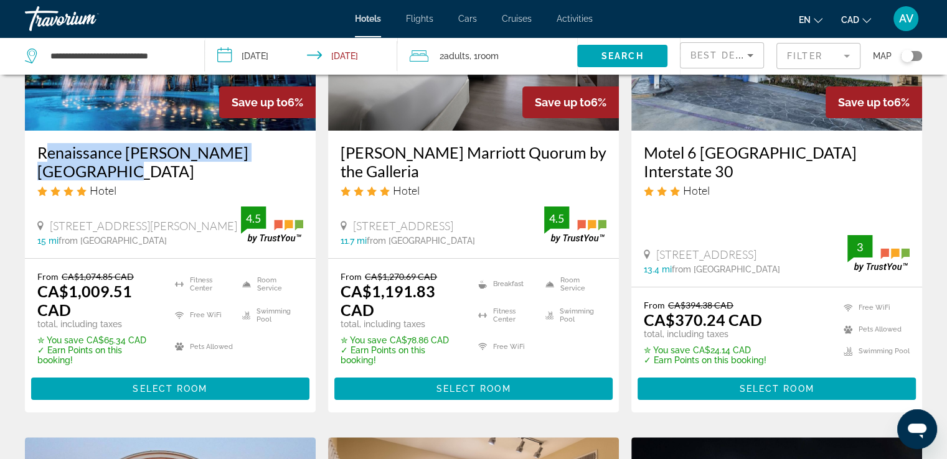
drag, startPoint x: 34, startPoint y: 151, endPoint x: 308, endPoint y: 153, distance: 273.9
click at [308, 153] on div "Renaissance [PERSON_NAME][GEOGRAPHIC_DATA] Hotel [STREET_ADDRESS], [PERSON_NAME…" at bounding box center [170, 195] width 291 height 128
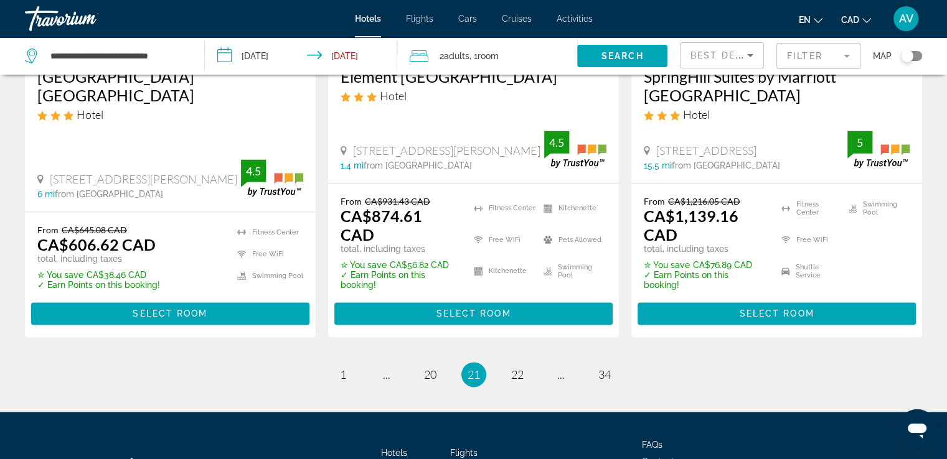
scroll to position [1820, 0]
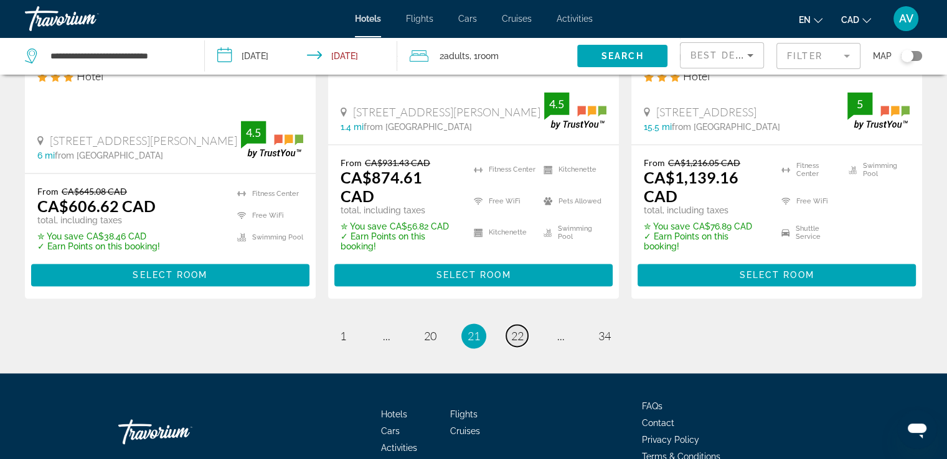
click at [511, 329] on span "22" at bounding box center [517, 336] width 12 height 14
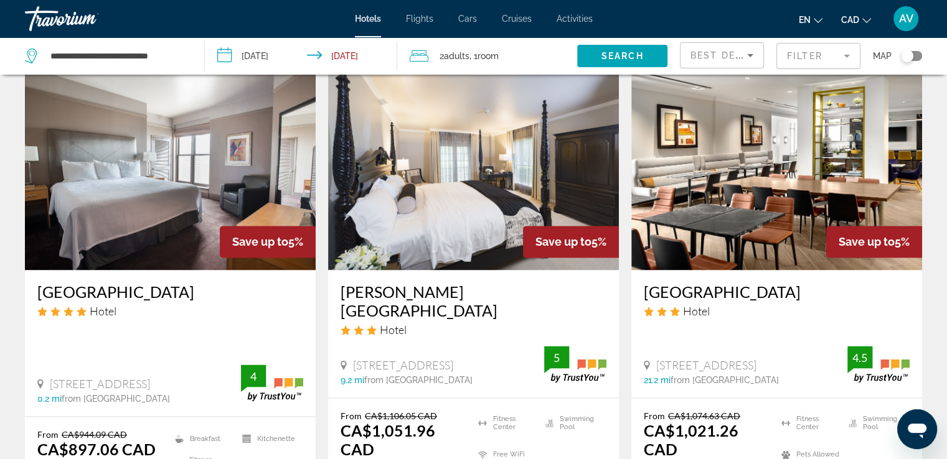
scroll to position [1556, 0]
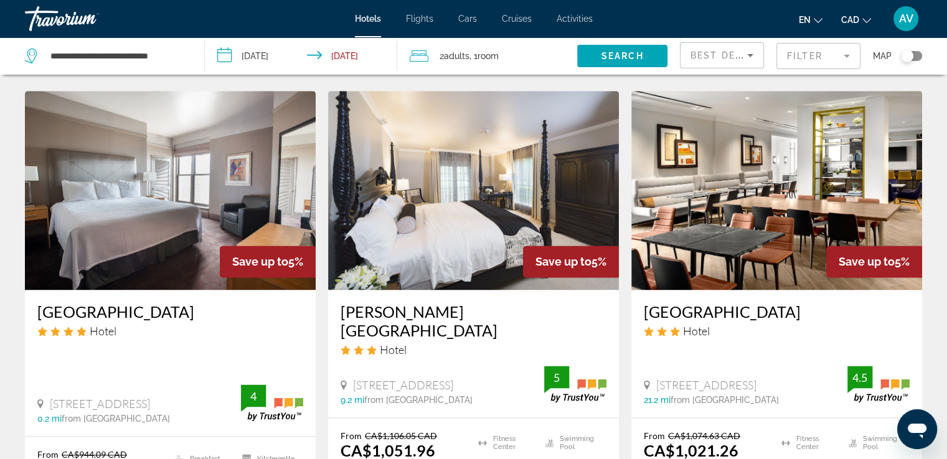
drag, startPoint x: 32, startPoint y: 239, endPoint x: 287, endPoint y: 237, distance: 254.6
click at [287, 290] on div "[GEOGRAPHIC_DATA] Hotel [STREET_ADDRESS] 0.2 mi from [GEOGRAPHIC_DATA] from [GE…" at bounding box center [170, 363] width 291 height 146
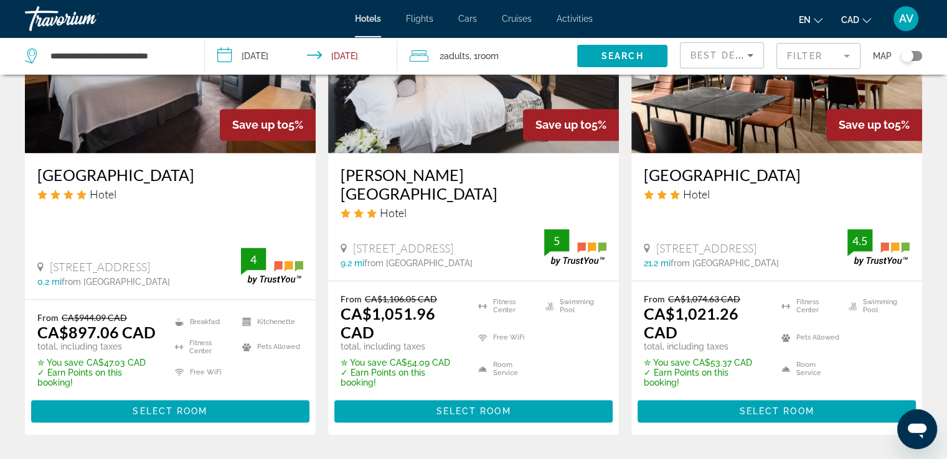
scroll to position [1811, 0]
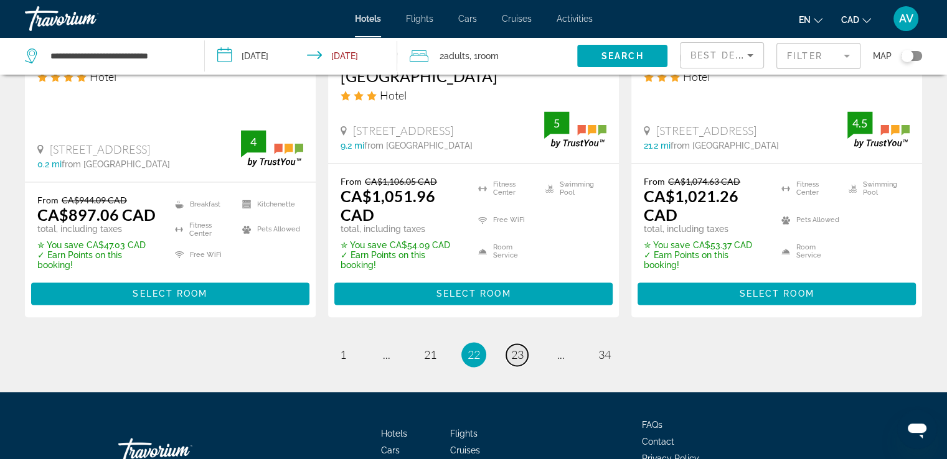
click at [520, 348] on span "23" at bounding box center [517, 355] width 12 height 14
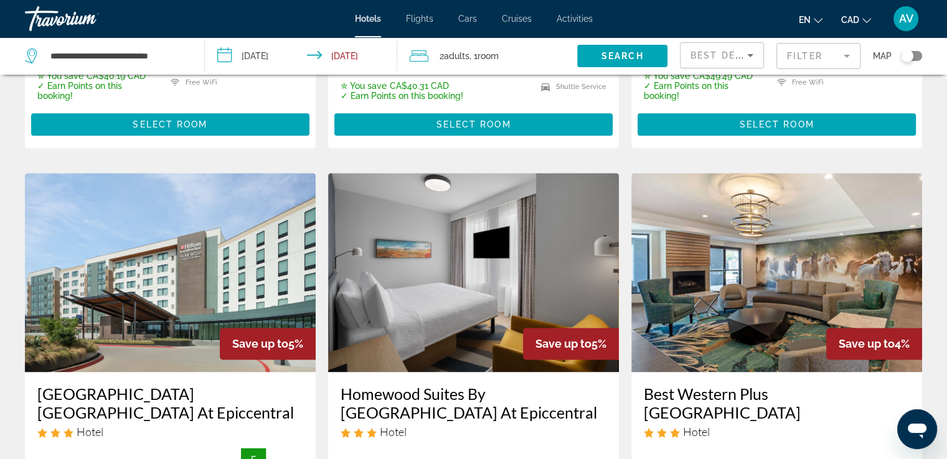
scroll to position [1556, 0]
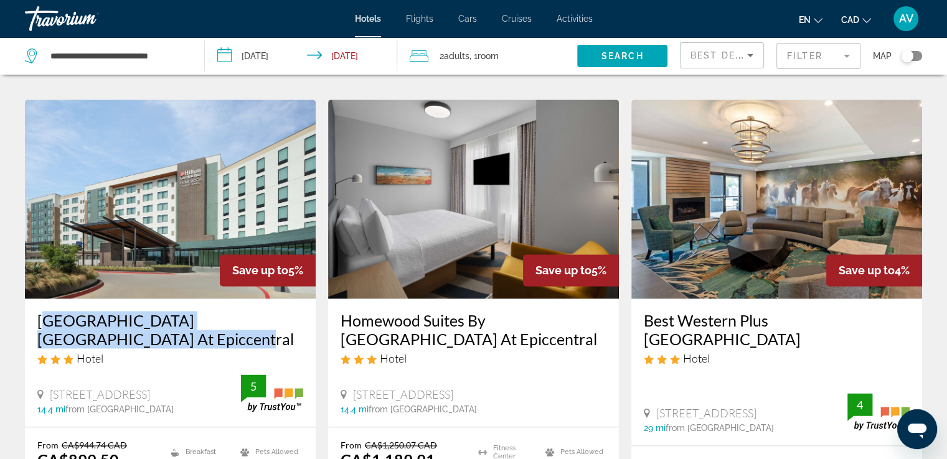
drag, startPoint x: 32, startPoint y: 249, endPoint x: 128, endPoint y: 272, distance: 98.6
click at [128, 299] on div "[GEOGRAPHIC_DATA] [GEOGRAPHIC_DATA] At Epiccentral Hotel [STREET_ADDRESS] 14.4 …" at bounding box center [170, 363] width 291 height 128
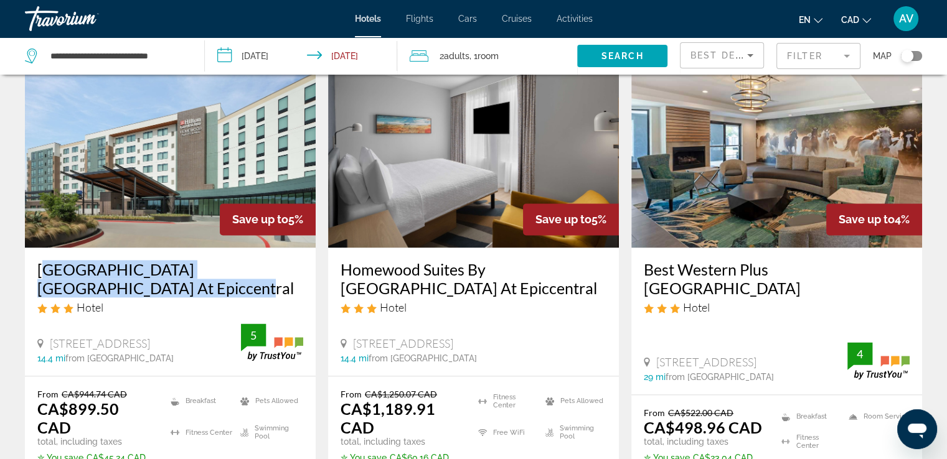
scroll to position [1813, 0]
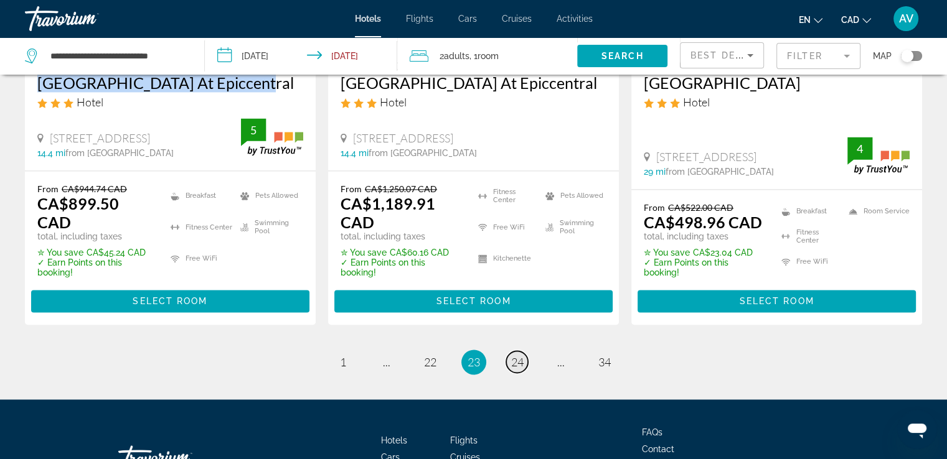
click at [521, 356] on span "24" at bounding box center [517, 363] width 12 height 14
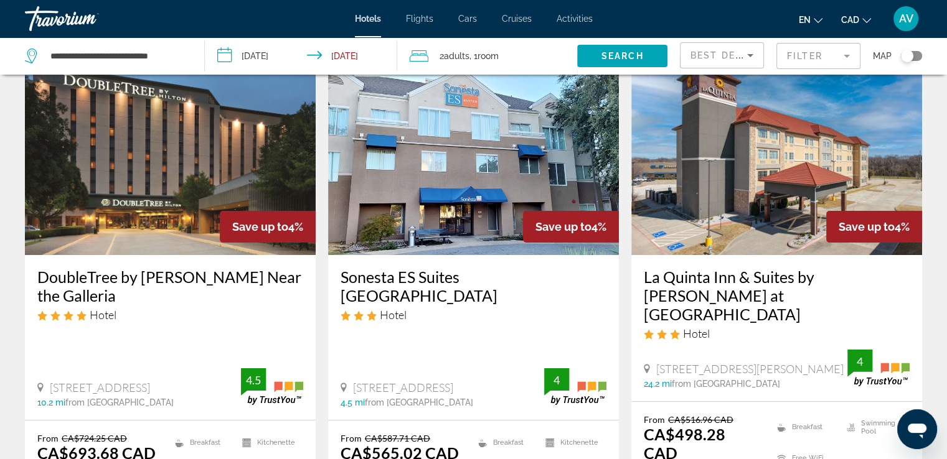
scroll to position [125, 0]
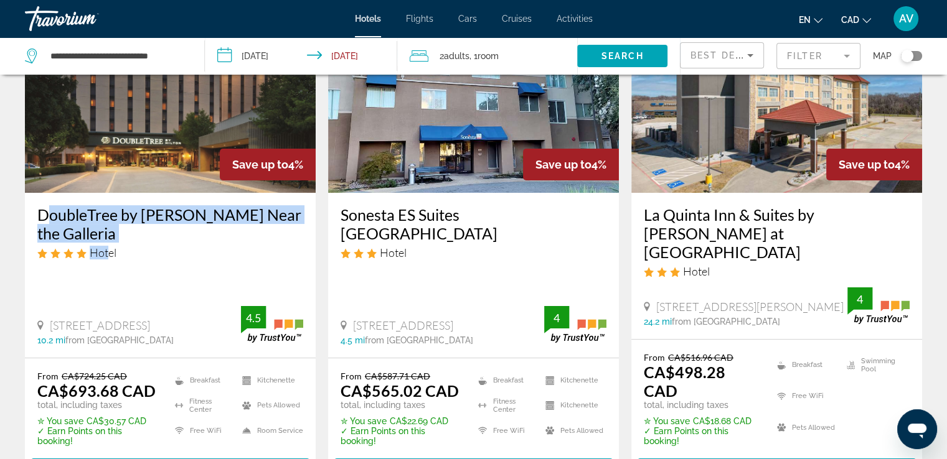
drag, startPoint x: 33, startPoint y: 209, endPoint x: 108, endPoint y: 247, distance: 84.4
click at [108, 247] on div "DoubleTree by [PERSON_NAME] Near the Galleria Hotel [STREET_ADDRESS] 10.2 mi fr…" at bounding box center [170, 275] width 291 height 165
click at [99, 234] on h3 "DoubleTree by [PERSON_NAME] Near the Galleria" at bounding box center [170, 223] width 266 height 37
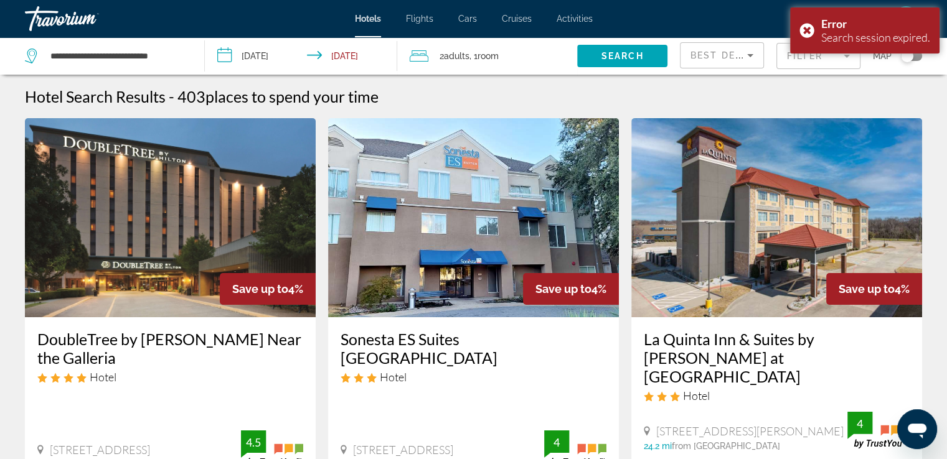
drag, startPoint x: 22, startPoint y: 337, endPoint x: 132, endPoint y: 357, distance: 111.3
click at [132, 357] on app-hotels-search-item "Save up to 4% DoubleTree by [PERSON_NAME] Near the Galleria Hotel [STREET_ADDRE…" at bounding box center [170, 368] width 303 height 500
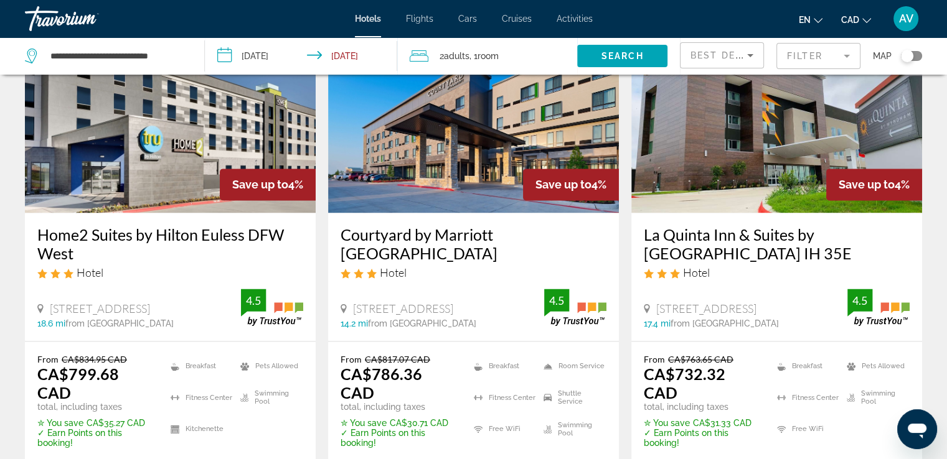
scroll to position [1681, 0]
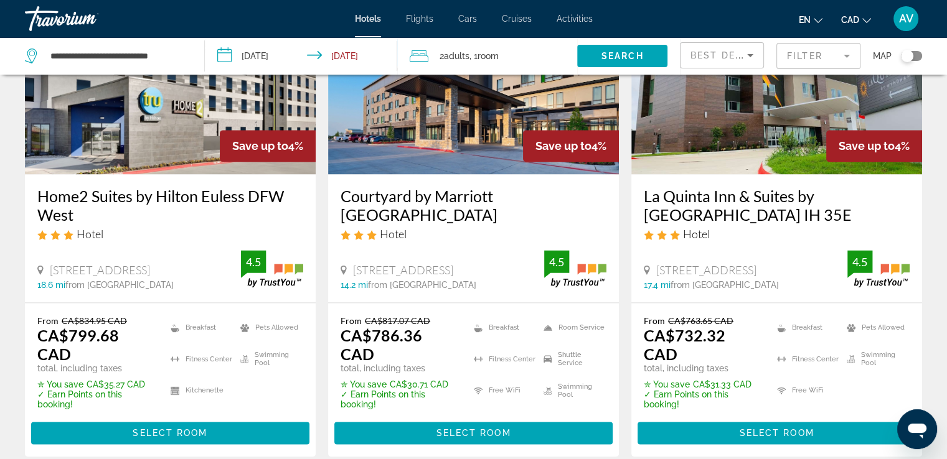
drag, startPoint x: 514, startPoint y: 394, endPoint x: 516, endPoint y: 385, distance: 9.4
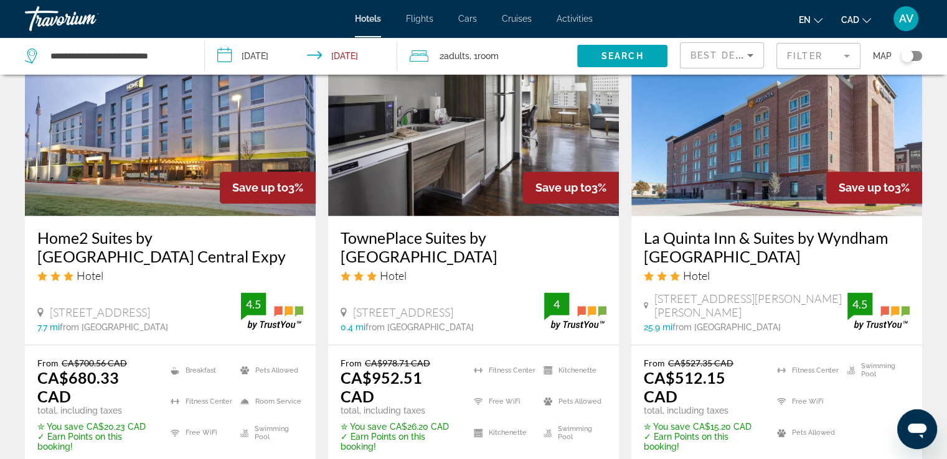
scroll to position [1619, 0]
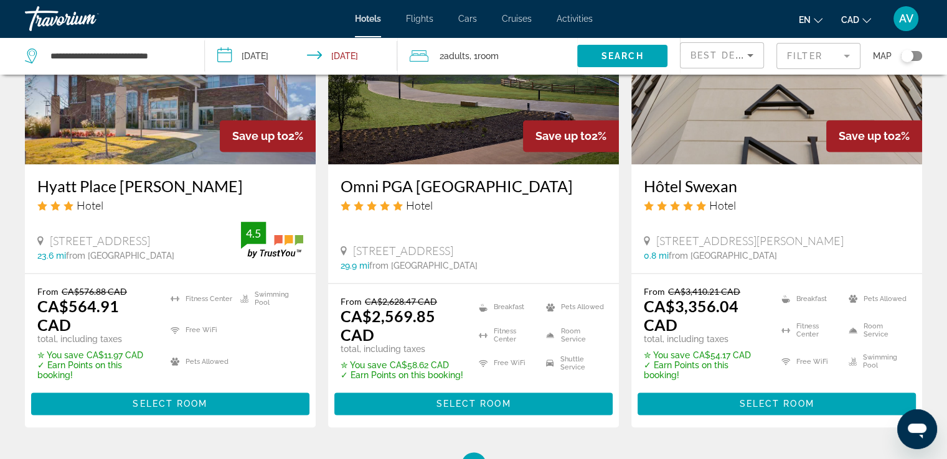
scroll to position [1780, 0]
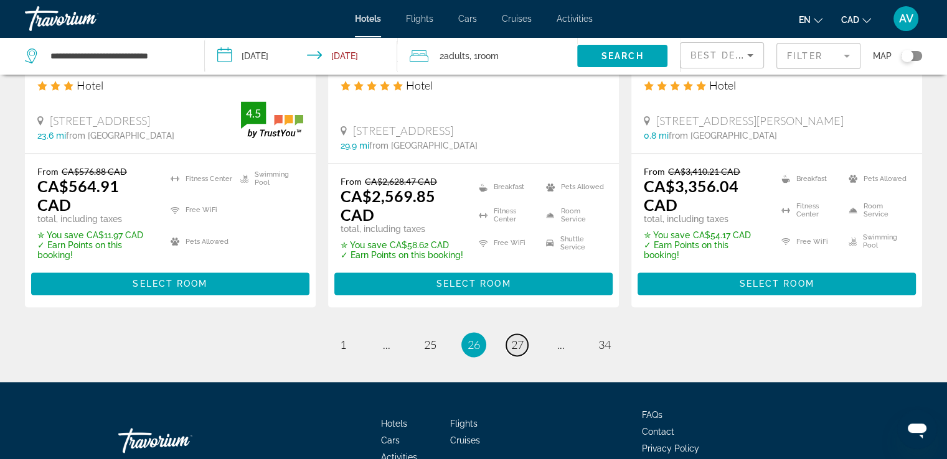
click at [516, 338] on span "27" at bounding box center [517, 345] width 12 height 14
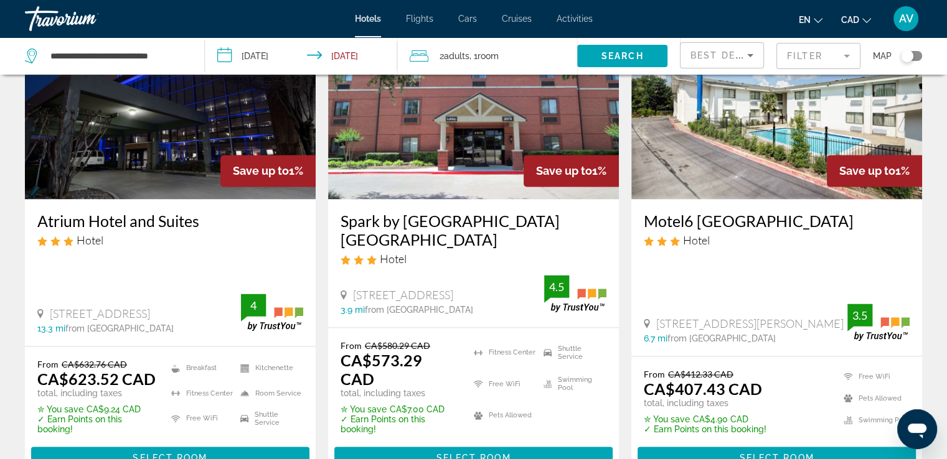
scroll to position [1681, 0]
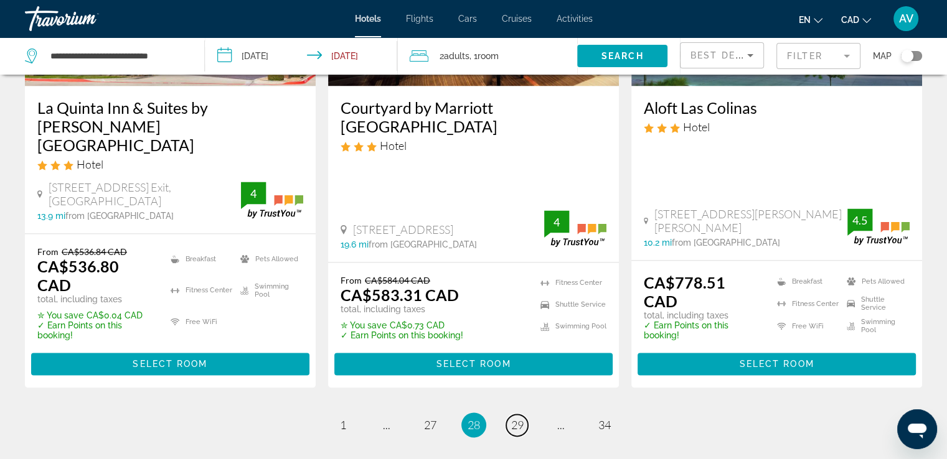
scroll to position [1743, 0]
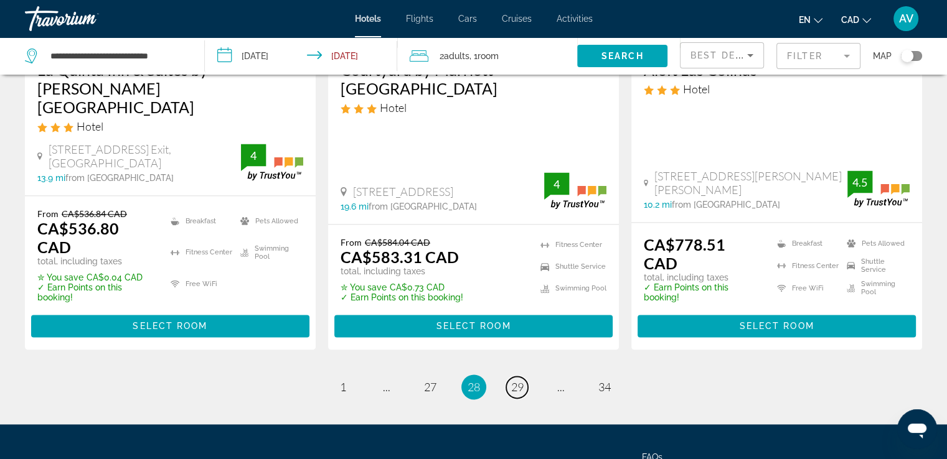
drag, startPoint x: 511, startPoint y: 331, endPoint x: 497, endPoint y: 313, distance: 22.8
click at [511, 380] on span "29" at bounding box center [517, 387] width 12 height 14
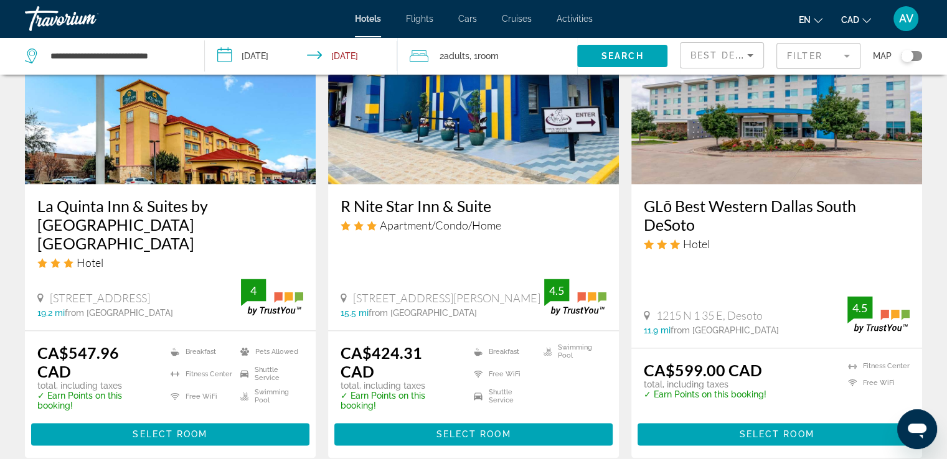
scroll to position [1681, 0]
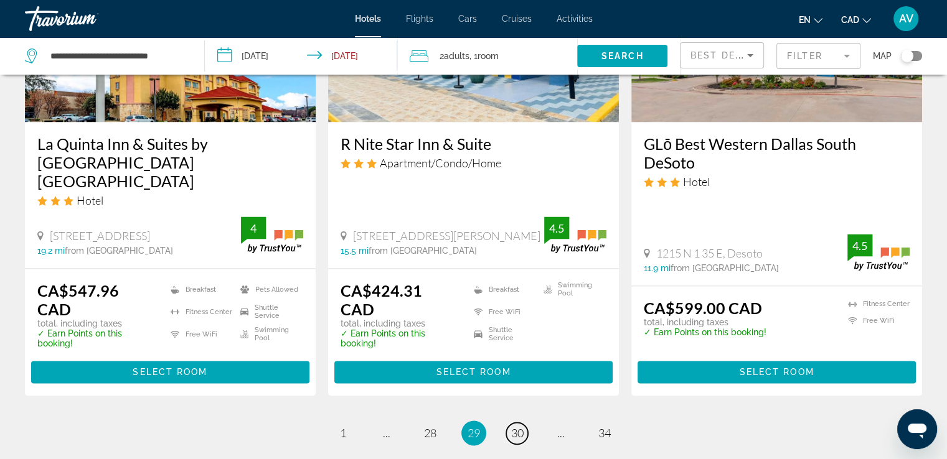
drag, startPoint x: 511, startPoint y: 387, endPoint x: 516, endPoint y: 382, distance: 6.6
click at [514, 423] on link "page 30" at bounding box center [517, 434] width 22 height 22
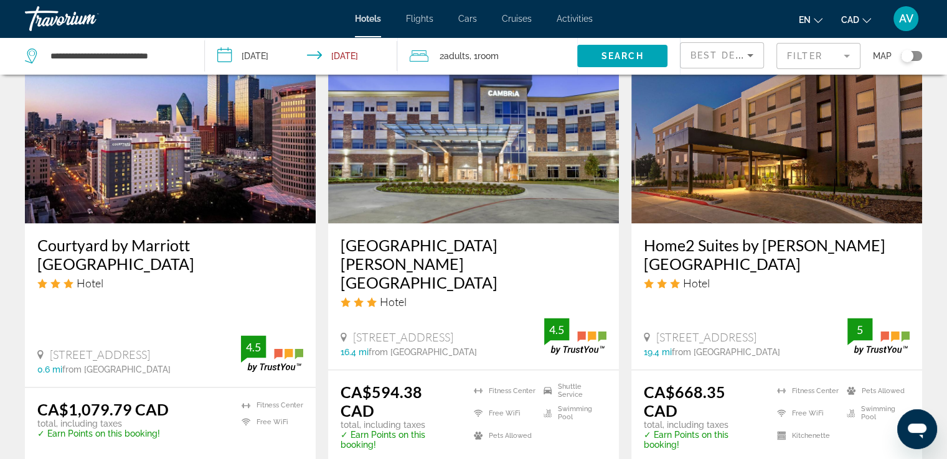
scroll to position [1452, 0]
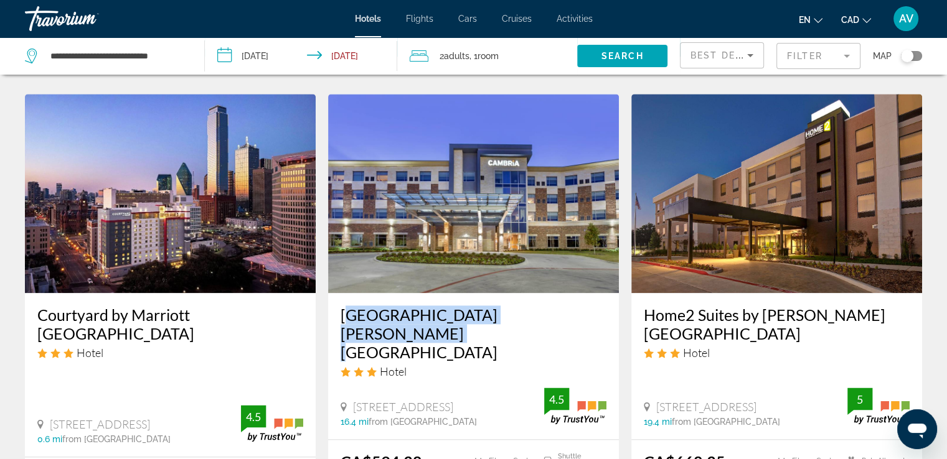
drag, startPoint x: 337, startPoint y: 308, endPoint x: 595, endPoint y: 304, distance: 258.4
click at [595, 304] on div "[GEOGRAPHIC_DATA] [PERSON_NAME][GEOGRAPHIC_DATA] Hotel [STREET_ADDRESS][GEOGRAP…" at bounding box center [473, 366] width 291 height 146
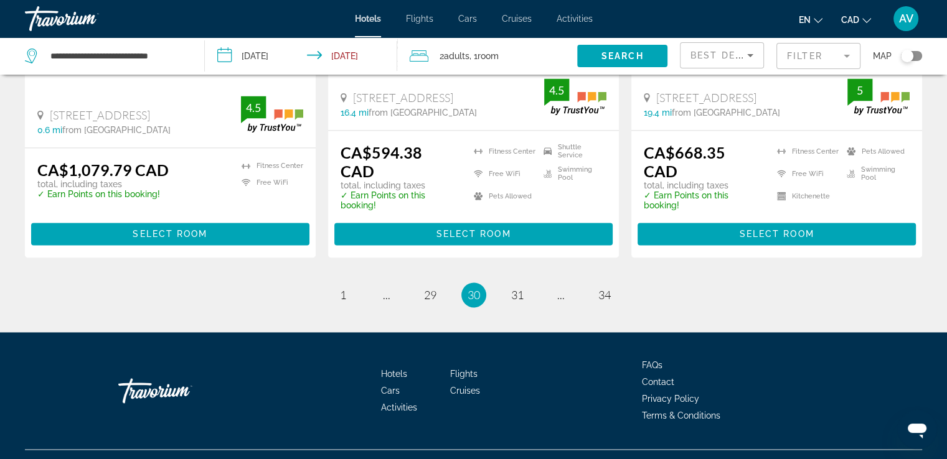
scroll to position [1763, 0]
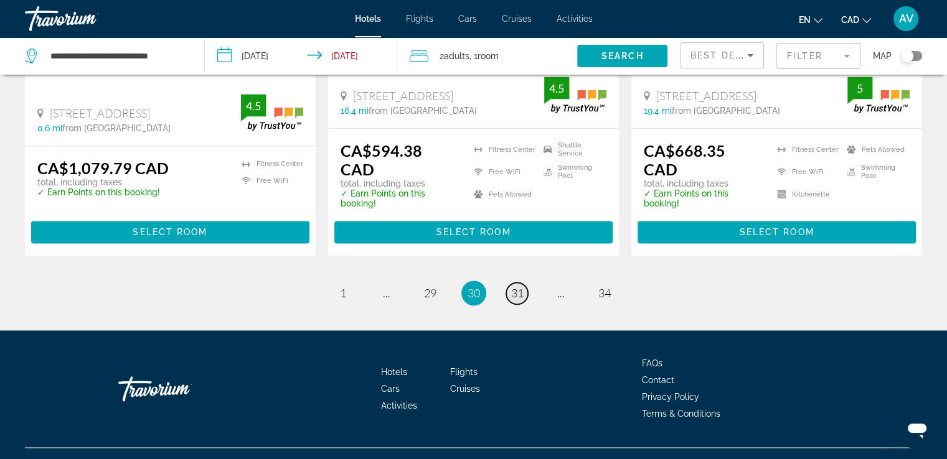
click at [525, 283] on link "page 31" at bounding box center [517, 294] width 22 height 22
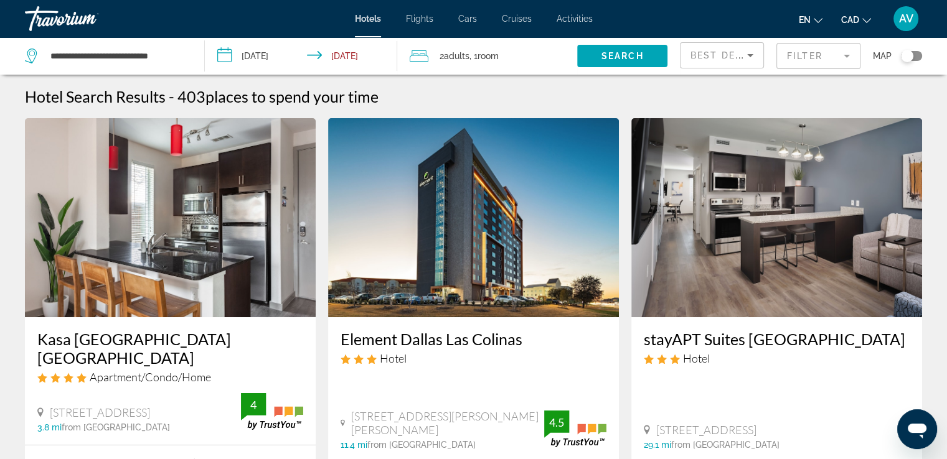
drag, startPoint x: 337, startPoint y: 339, endPoint x: 518, endPoint y: 333, distance: 181.3
click at [540, 326] on div "Element Dallas Las Colinas Hotel [STREET_ADDRESS][PERSON_NAME][PERSON_NAME] 11.…" at bounding box center [473, 390] width 291 height 145
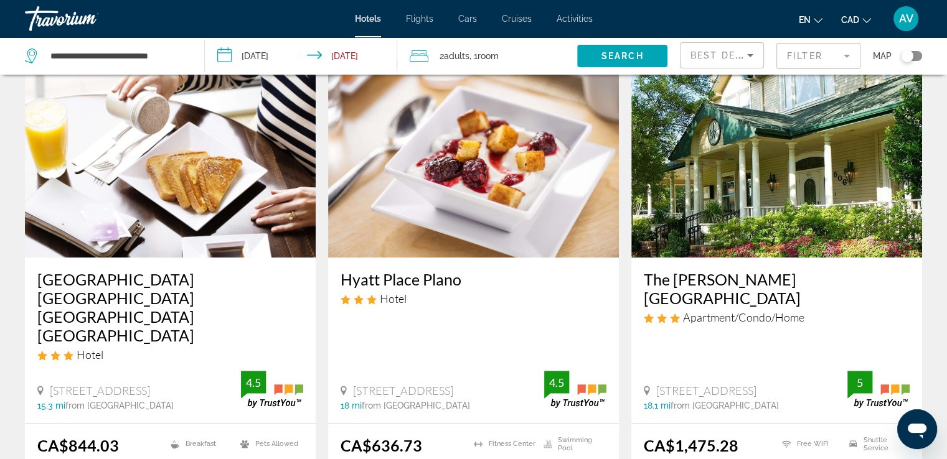
scroll to position [560, 0]
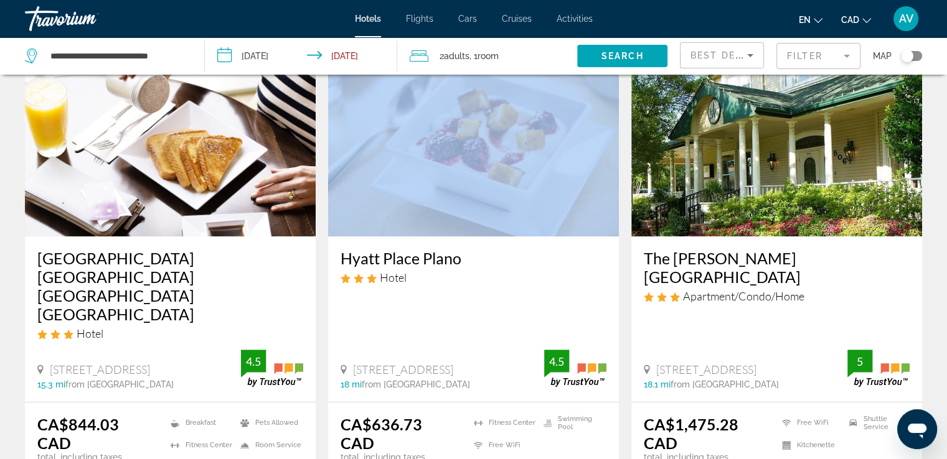
drag, startPoint x: 339, startPoint y: 242, endPoint x: 463, endPoint y: 216, distance: 126.5
click at [463, 216] on div "Hyatt Place Plano Hotel [STREET_ADDRESS], Plano 18 mi from [GEOGRAPHIC_DATA] fr…" at bounding box center [473, 219] width 291 height 364
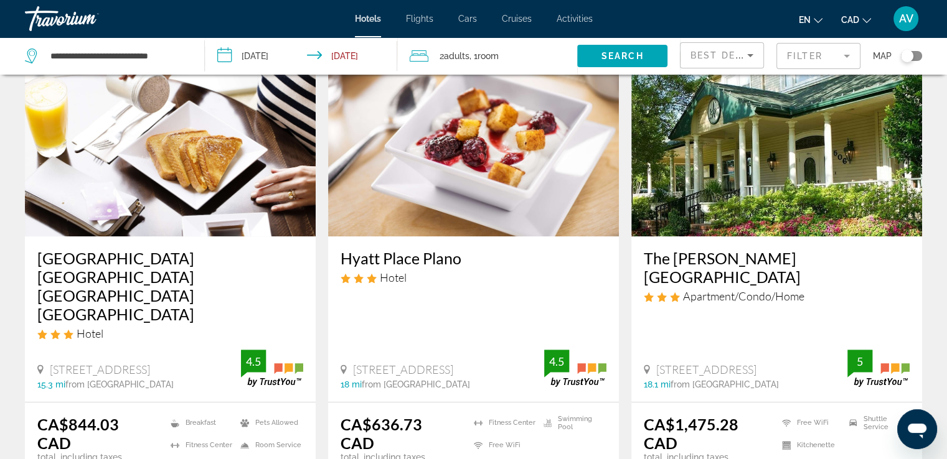
click at [324, 285] on app-hotels-search-item "Hyatt Place Plano Hotel [STREET_ADDRESS], Plano 18 mi from [GEOGRAPHIC_DATA] fr…" at bounding box center [473, 283] width 303 height 492
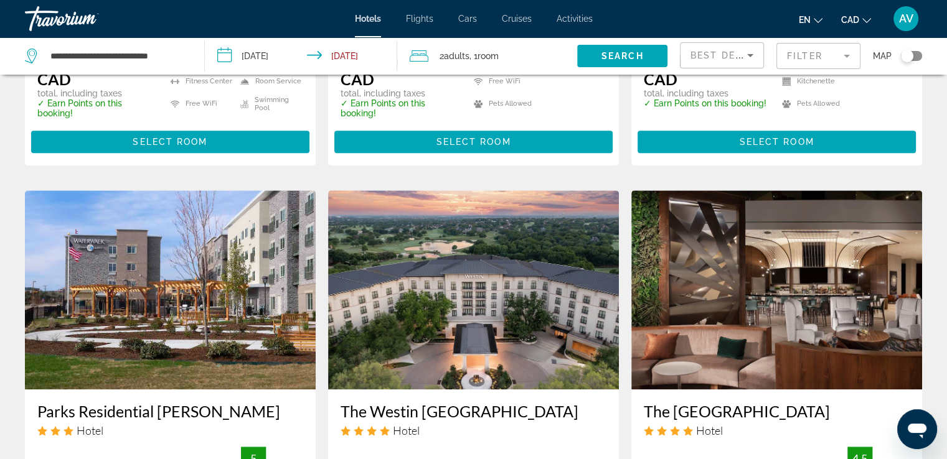
scroll to position [1058, 0]
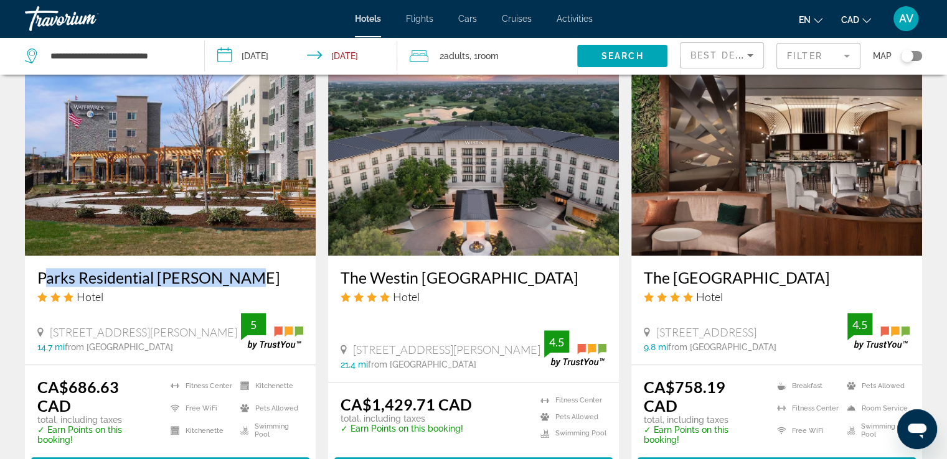
drag, startPoint x: 41, startPoint y: 220, endPoint x: 242, endPoint y: 220, distance: 201.1
click at [248, 256] on div "Parks Residential [PERSON_NAME] Hotel [STREET_ADDRESS][PERSON_NAME] 14.7 mi fro…" at bounding box center [170, 310] width 291 height 109
drag, startPoint x: 639, startPoint y: 217, endPoint x: 856, endPoint y: 227, distance: 217.5
click at [856, 256] on div "The [GEOGRAPHIC_DATA] Hotel [STREET_ADDRESS] 9.8 mi from [GEOGRAPHIC_DATA] from…" at bounding box center [776, 310] width 291 height 109
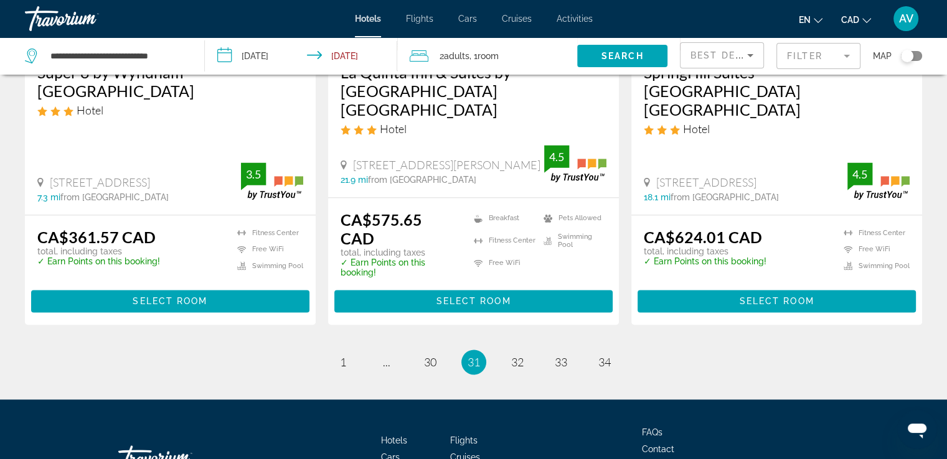
scroll to position [1744, 0]
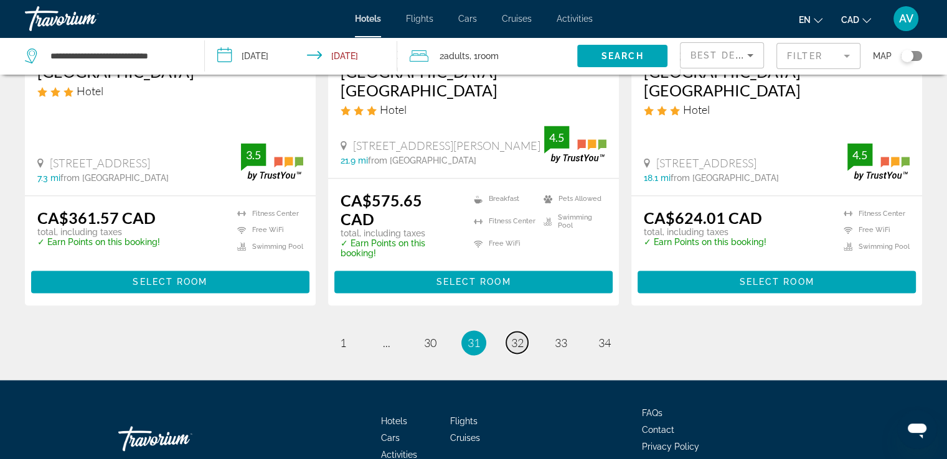
click at [516, 336] on span "32" at bounding box center [517, 343] width 12 height 14
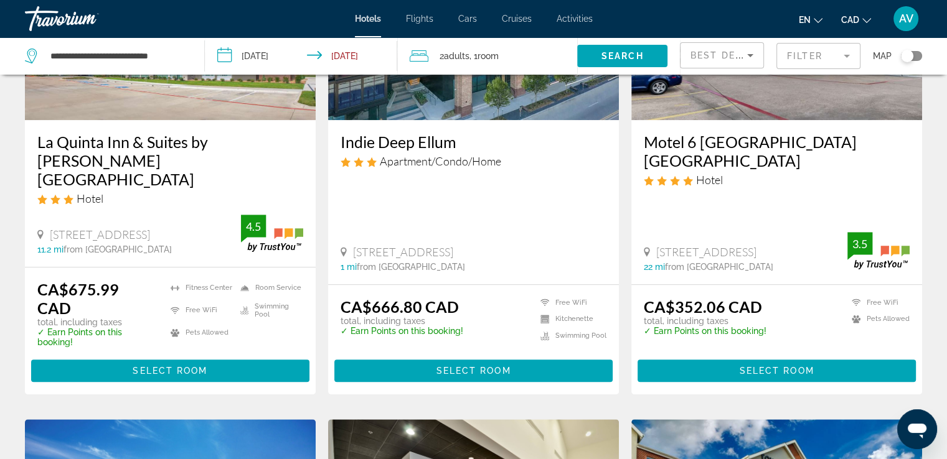
scroll to position [685, 0]
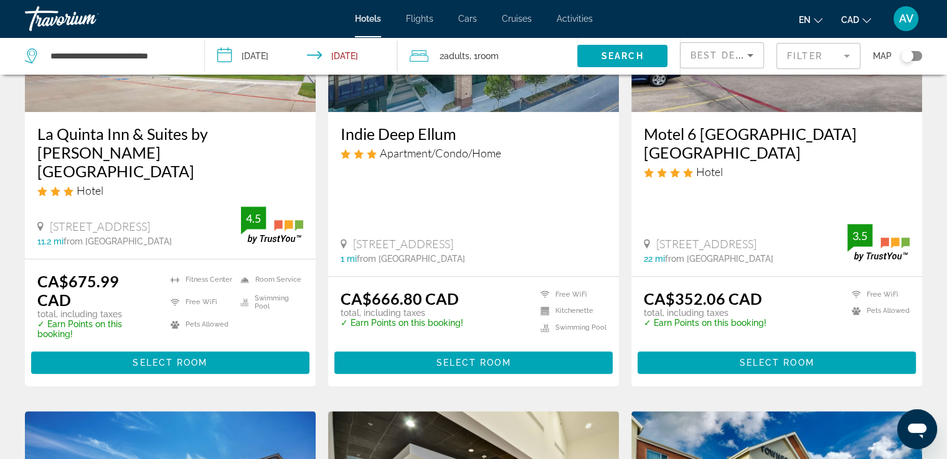
drag, startPoint x: 332, startPoint y: 134, endPoint x: 490, endPoint y: 118, distance: 158.4
click at [490, 118] on div "Indie Deep Ellum Apartment/Condo/Home [STREET_ADDRESS] 1 mi from [GEOGRAPHIC_DA…" at bounding box center [473, 194] width 291 height 164
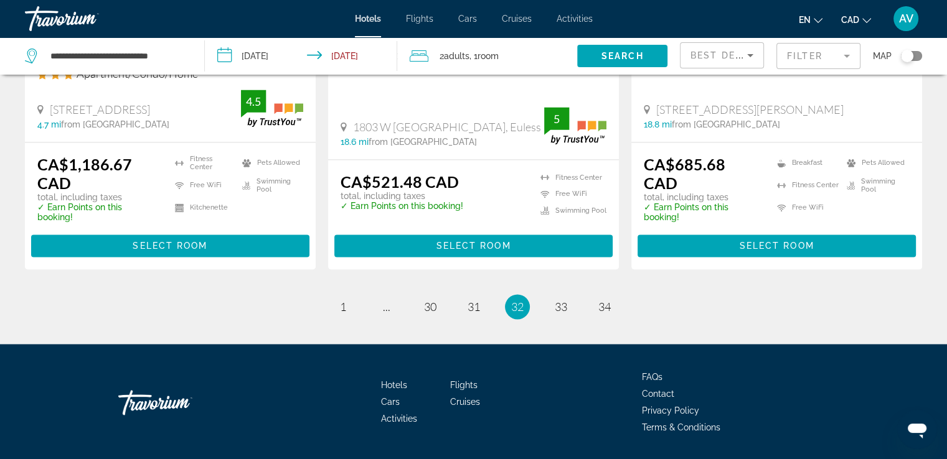
scroll to position [1781, 0]
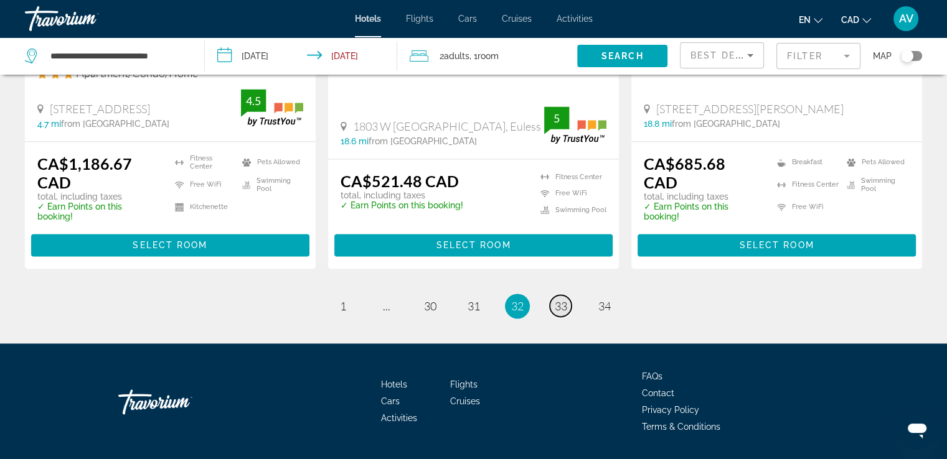
click at [567, 299] on span "33" at bounding box center [561, 306] width 12 height 14
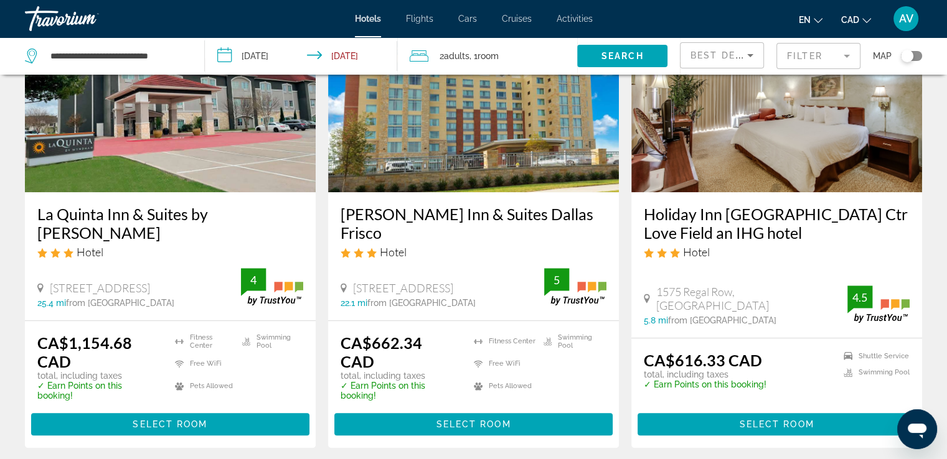
scroll to position [623, 0]
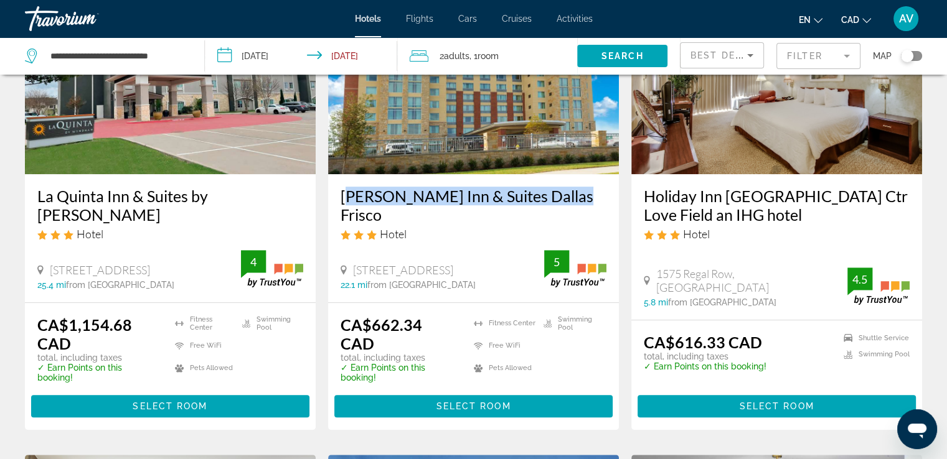
drag, startPoint x: 331, startPoint y: 171, endPoint x: 595, endPoint y: 162, distance: 264.1
click at [595, 174] on div "[PERSON_NAME] Inn & Suites Dallas Frisco Hotel [STREET_ADDRESS] 22.1 mi from [G…" at bounding box center [473, 238] width 291 height 128
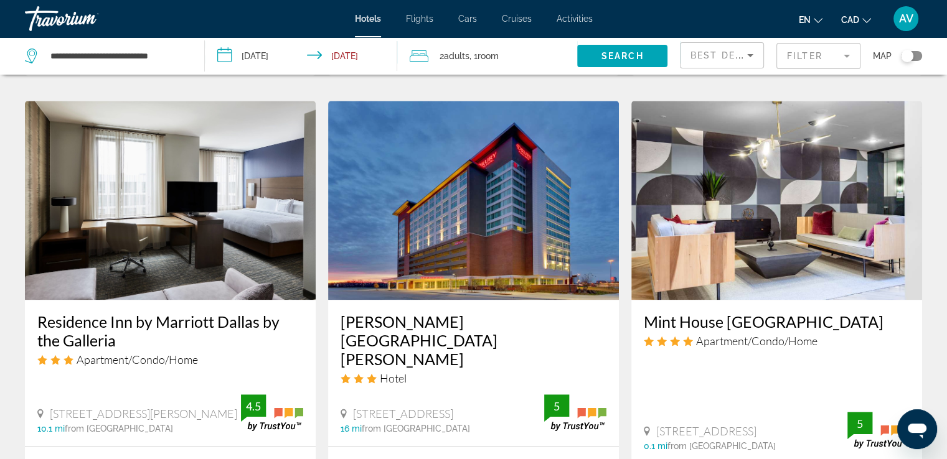
scroll to position [996, 0]
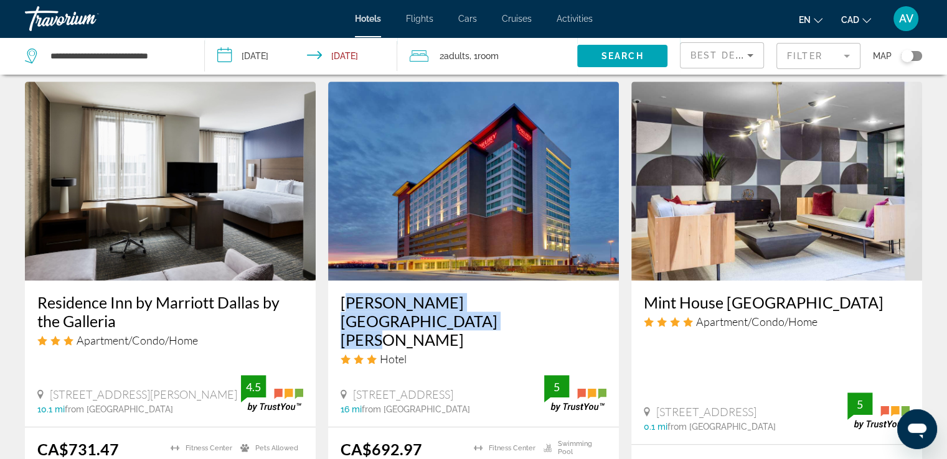
drag, startPoint x: 337, startPoint y: 288, endPoint x: 611, endPoint y: 271, distance: 275.0
click at [611, 281] on div "[PERSON_NAME][GEOGRAPHIC_DATA] [PERSON_NAME] Hotel [STREET_ADDRESS], Plano 16 m…" at bounding box center [473, 354] width 291 height 146
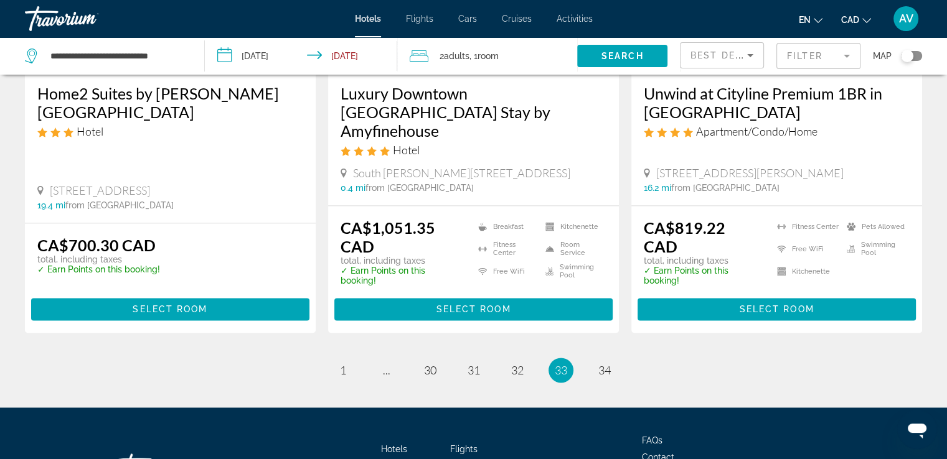
scroll to position [1748, 0]
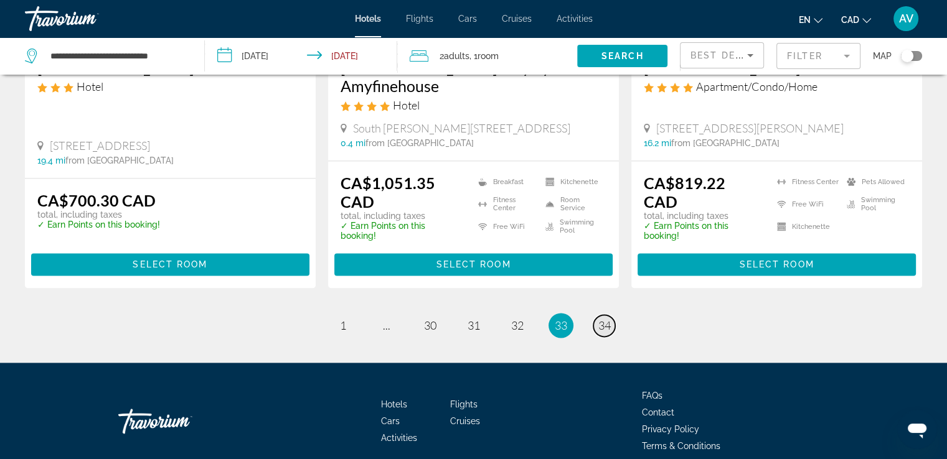
click at [600, 319] on span "34" at bounding box center [604, 326] width 12 height 14
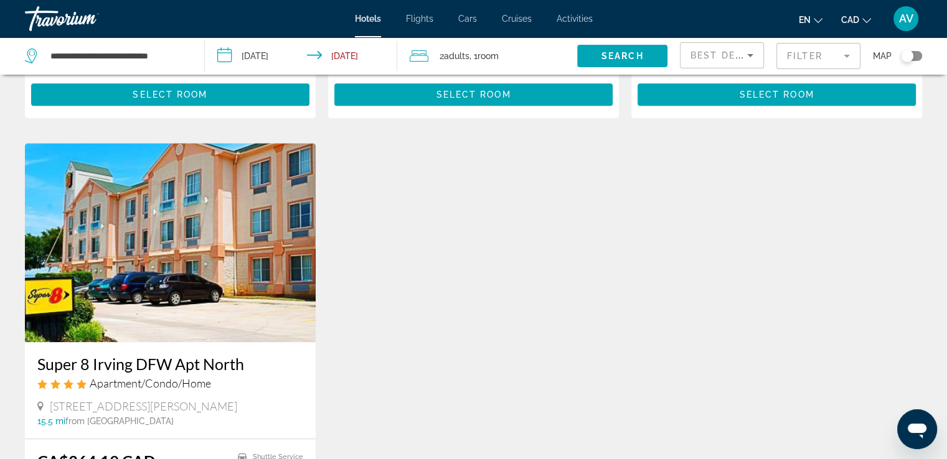
scroll to position [934, 0]
